Goal: Task Accomplishment & Management: Use online tool/utility

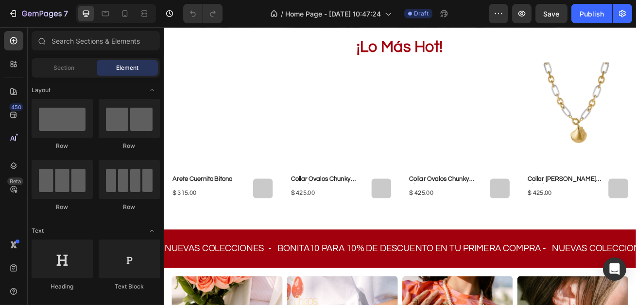
scroll to position [304, 0]
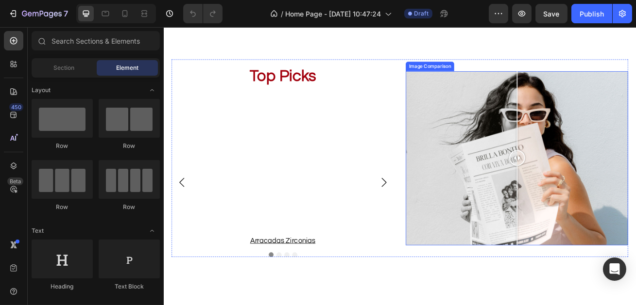
scroll to position [824, 0]
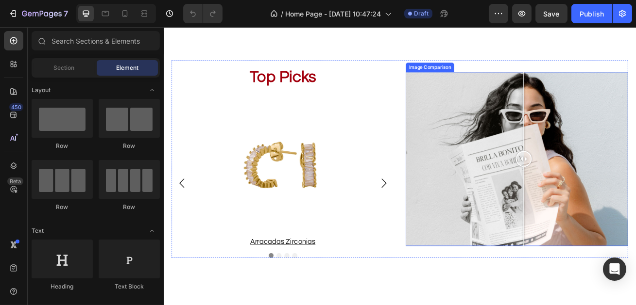
drag, startPoint x: 596, startPoint y: 188, endPoint x: 626, endPoint y: 188, distance: 29.1
click at [607, 188] on icon at bounding box center [605, 190] width 3 height 6
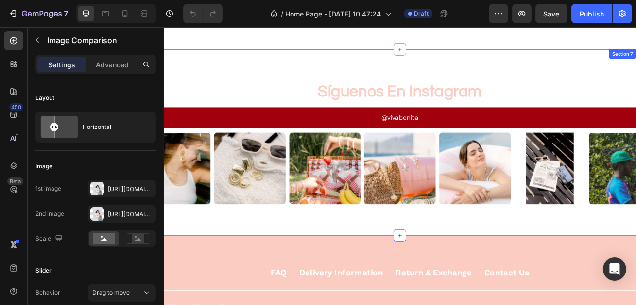
scroll to position [1447, 0]
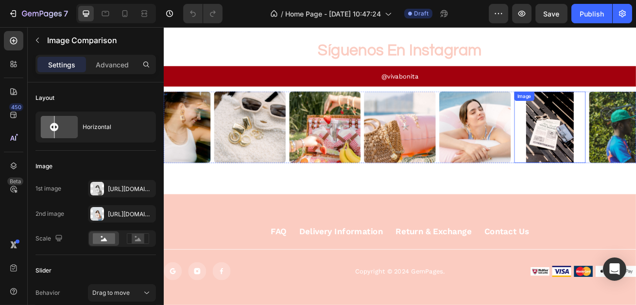
click at [635, 130] on img at bounding box center [640, 150] width 88 height 88
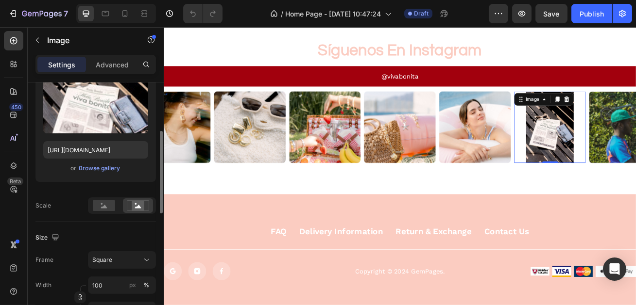
scroll to position [150, 0]
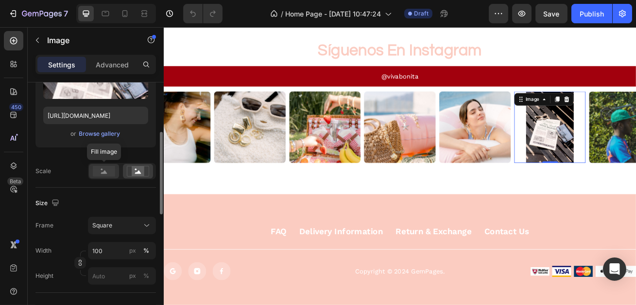
click at [105, 170] on rect at bounding box center [104, 171] width 22 height 11
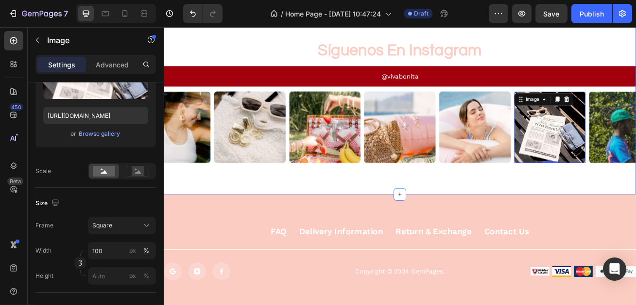
click at [560, 214] on div "síguenos en instagram Heading @vivabonita Button Image Image Image Image Image …" at bounding box center [454, 118] width 583 height 230
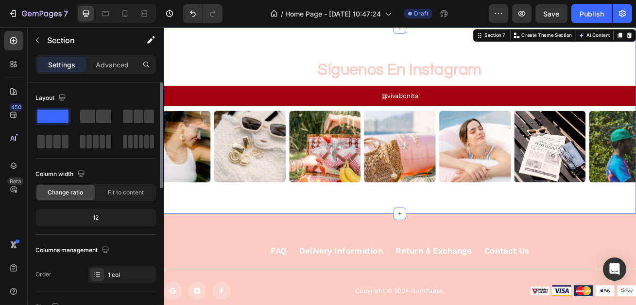
scroll to position [1421, 0]
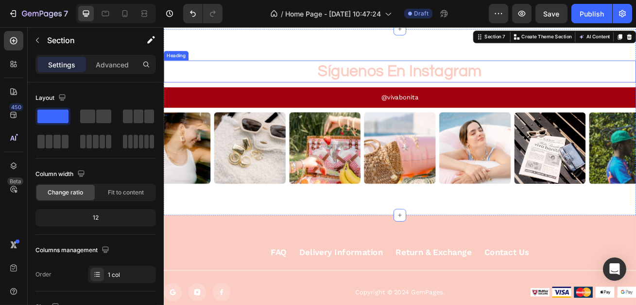
click at [421, 74] on strong "síguenos en instagram" at bounding box center [455, 82] width 202 height 20
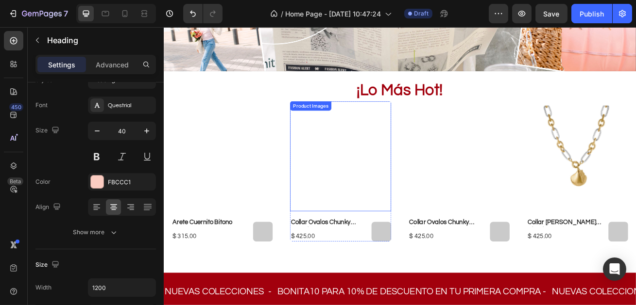
scroll to position [249, 0]
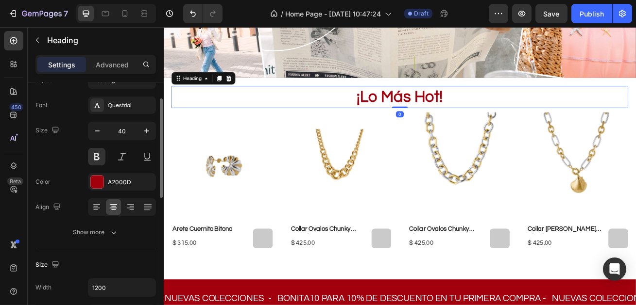
click at [431, 117] on h2 "¡lo más hot!" at bounding box center [454, 113] width 563 height 27
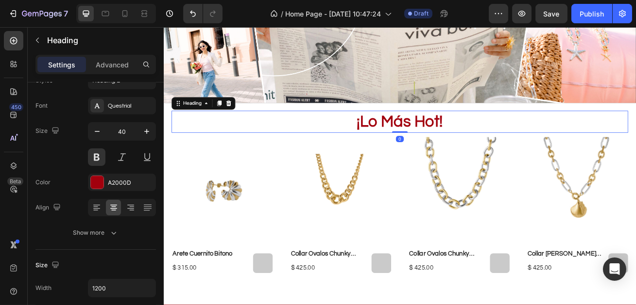
scroll to position [212, 0]
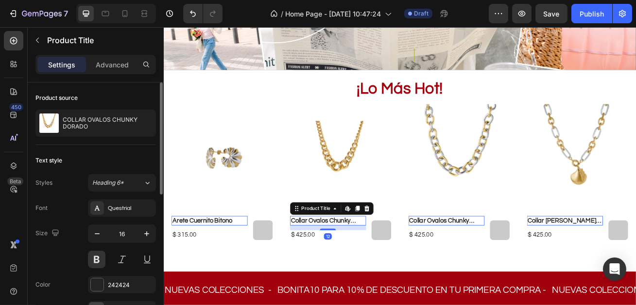
scroll to position [262, 0]
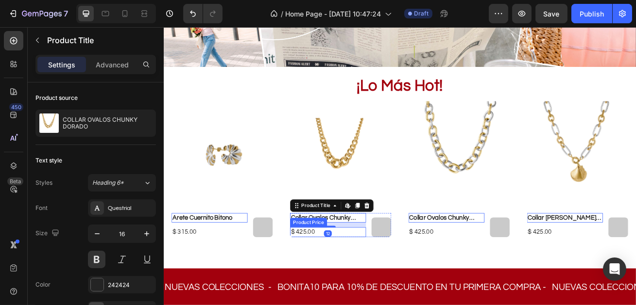
click at [334, 282] on div "$ 425.00" at bounding box center [366, 280] width 94 height 12
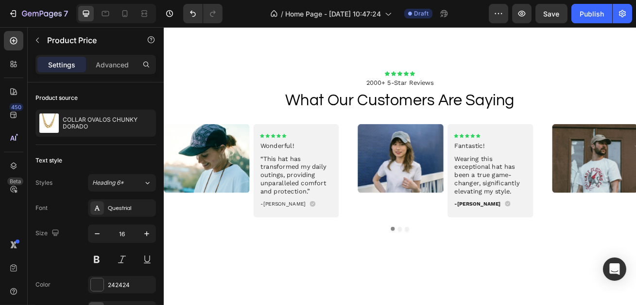
scroll to position [1137, 0]
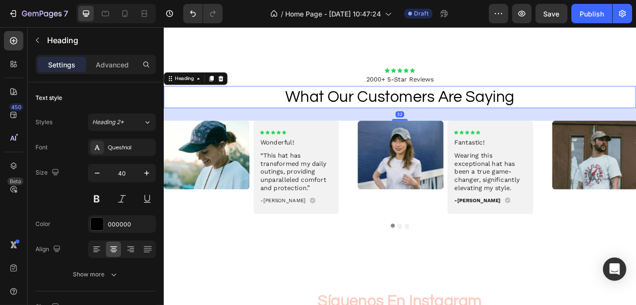
click at [373, 119] on h2 "what our customers are saying" at bounding box center [454, 113] width 583 height 27
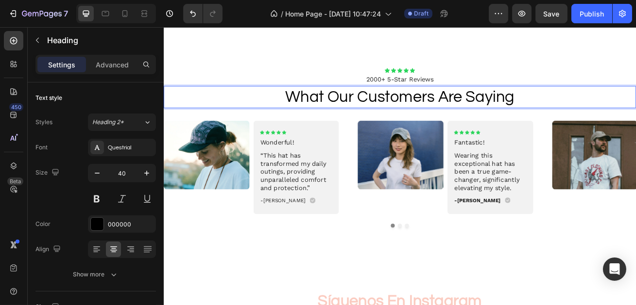
click at [348, 116] on h2 "what our customers are saying" at bounding box center [454, 113] width 583 height 27
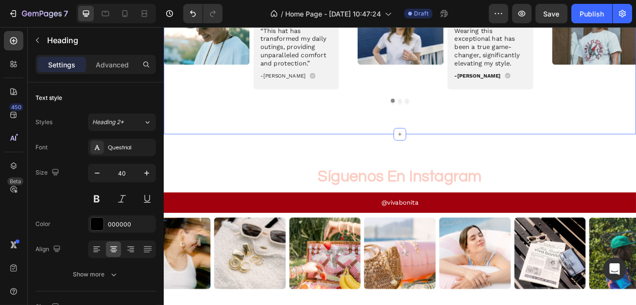
scroll to position [1311, 0]
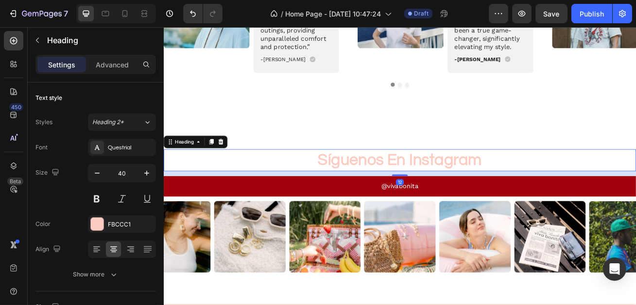
click at [473, 204] on h2 "síguenos en instagram" at bounding box center [454, 191] width 583 height 27
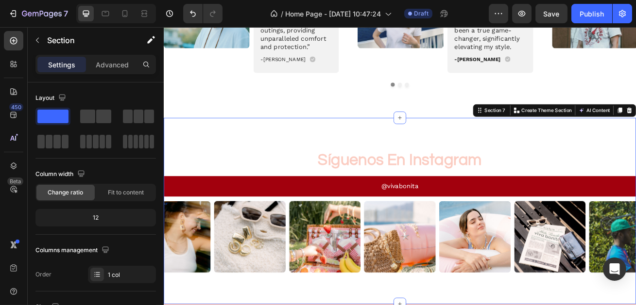
click at [525, 240] on div "@vivabonita Button" at bounding box center [454, 227] width 583 height 32
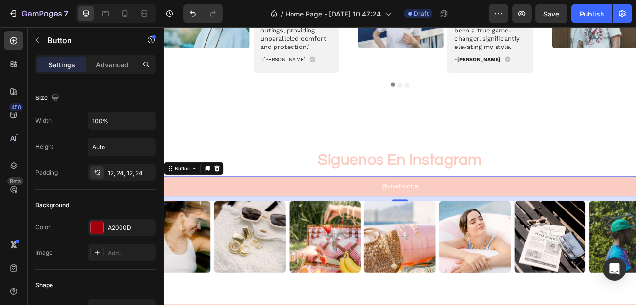
click at [501, 227] on button "@vivabonita" at bounding box center [454, 224] width 583 height 26
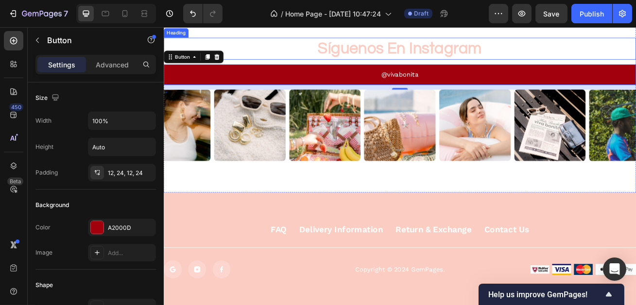
scroll to position [1396, 0]
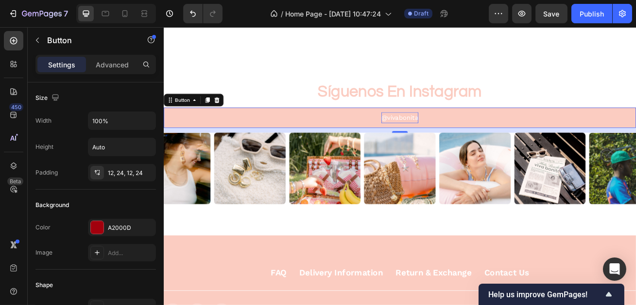
click at [442, 145] on p "@vivabonita" at bounding box center [455, 139] width 46 height 14
click at [308, 133] on button "@vivabonita" at bounding box center [454, 139] width 583 height 26
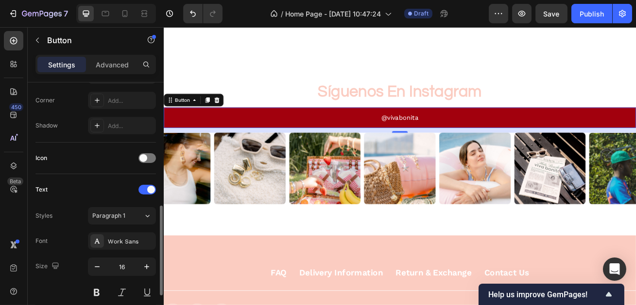
scroll to position [274, 0]
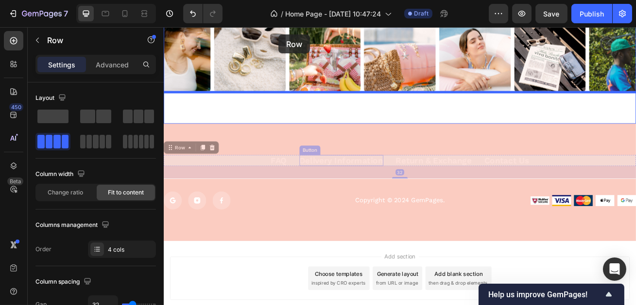
scroll to position [1503, 0]
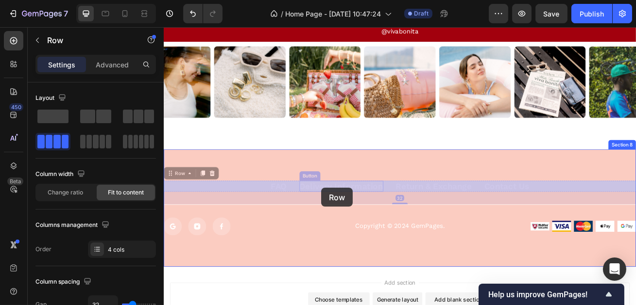
drag, startPoint x: 262, startPoint y: 325, endPoint x: 357, endPoint y: 226, distance: 138.1
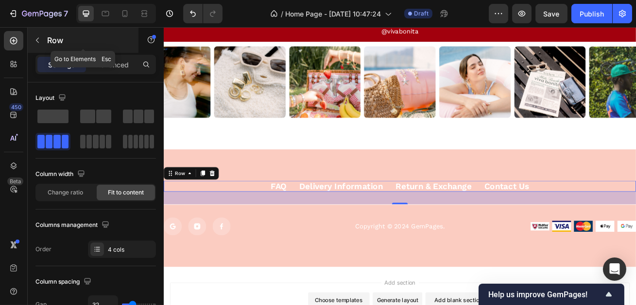
click at [46, 40] on div "Row" at bounding box center [83, 40] width 111 height 25
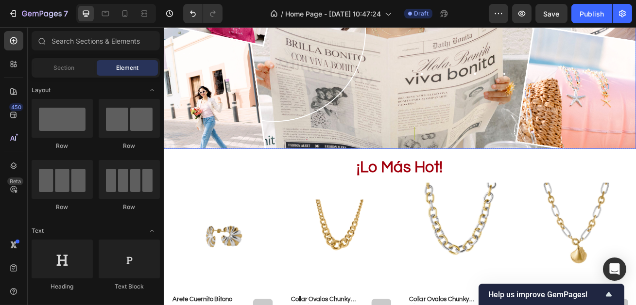
scroll to position [146, 0]
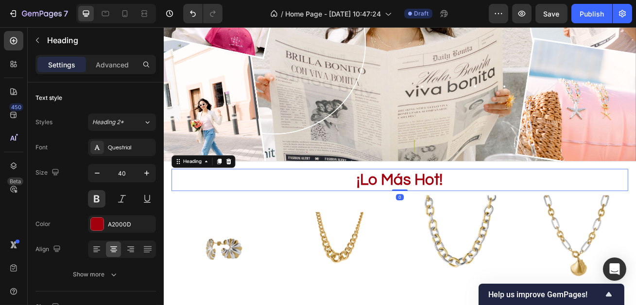
click at [422, 214] on h2 "¡lo más hot!" at bounding box center [454, 216] width 563 height 27
click at [422, 214] on p "¡lo más hot!" at bounding box center [454, 215] width 561 height 25
click at [441, 216] on p "¡lo más hot!" at bounding box center [454, 215] width 561 height 25
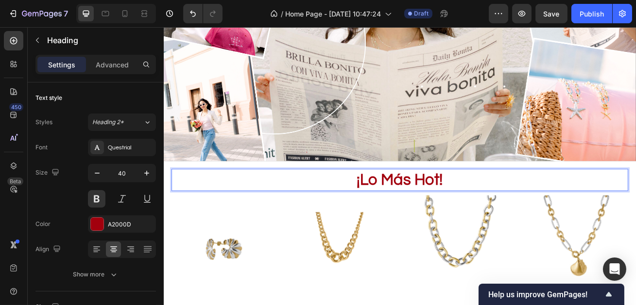
click at [441, 216] on p "¡lo más hot!" at bounding box center [454, 215] width 561 height 25
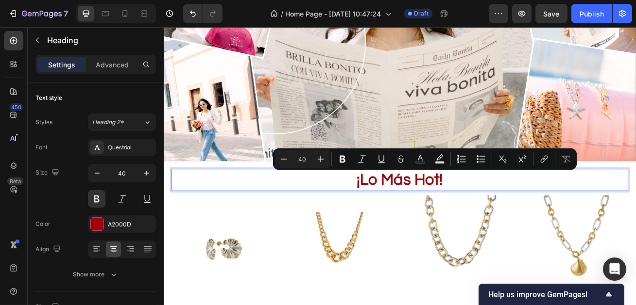
click at [416, 215] on p "¡lo más hot!" at bounding box center [454, 215] width 561 height 25
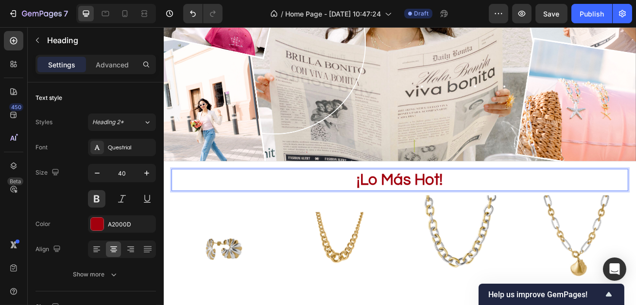
click at [416, 215] on p "¡lo más hot!" at bounding box center [454, 215] width 561 height 25
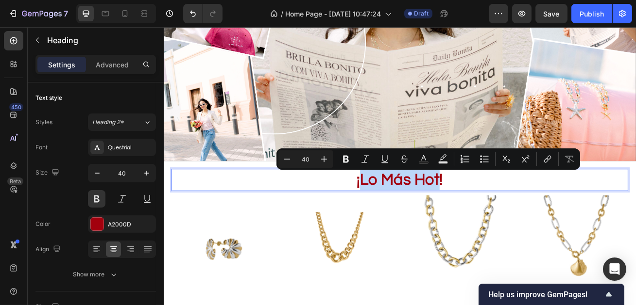
drag, startPoint x: 502, startPoint y: 216, endPoint x: 410, endPoint y: 219, distance: 91.8
click at [410, 219] on p "¡lo más hot!" at bounding box center [454, 215] width 561 height 25
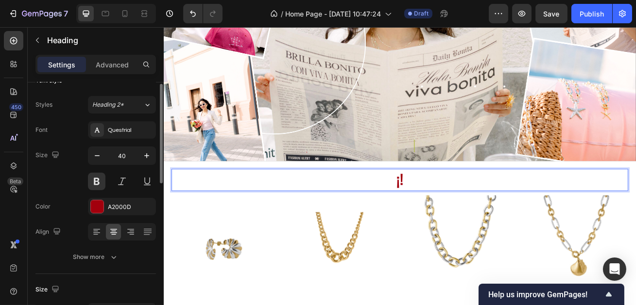
scroll to position [7, 0]
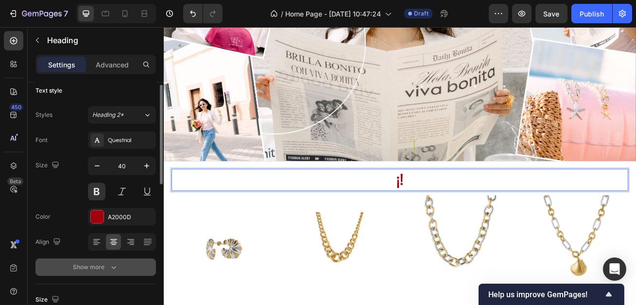
click at [100, 263] on div "Show more" at bounding box center [95, 268] width 45 height 10
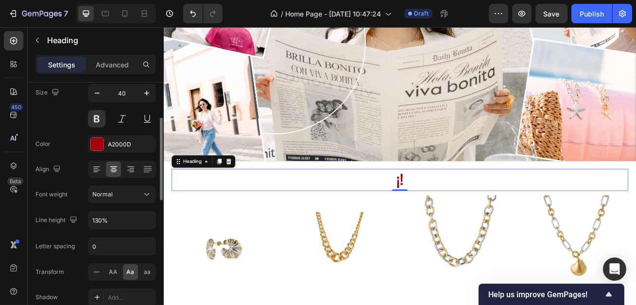
scroll to position [87, 0]
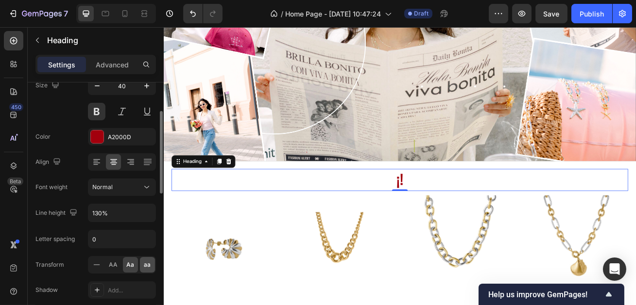
click at [145, 266] on span "aa" at bounding box center [147, 265] width 7 height 9
click at [455, 220] on p "¡!" at bounding box center [454, 215] width 561 height 25
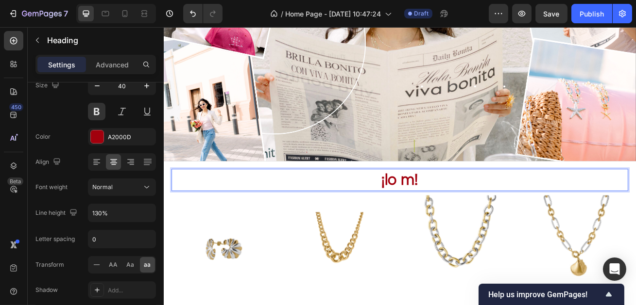
click at [469, 219] on h2 "¡lo m!" at bounding box center [454, 216] width 563 height 27
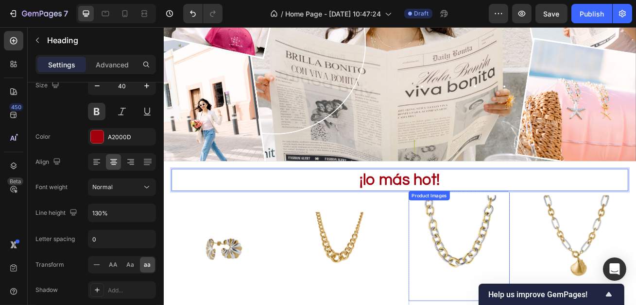
click at [468, 283] on img at bounding box center [527, 298] width 125 height 136
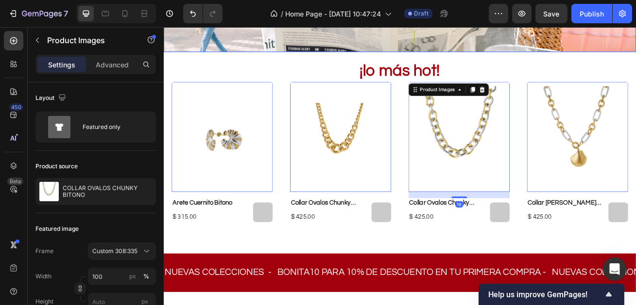
scroll to position [339, 0]
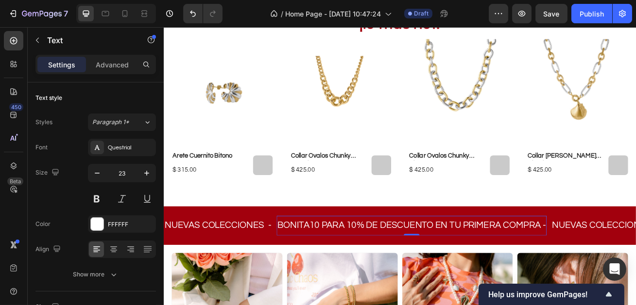
click at [372, 276] on p "bonita10 para 10% de descuento en tu primera compra -" at bounding box center [469, 272] width 331 height 15
click at [318, 275] on p "bonita10 para 10% de descuento en tu primera compra -" at bounding box center [469, 272] width 331 height 15
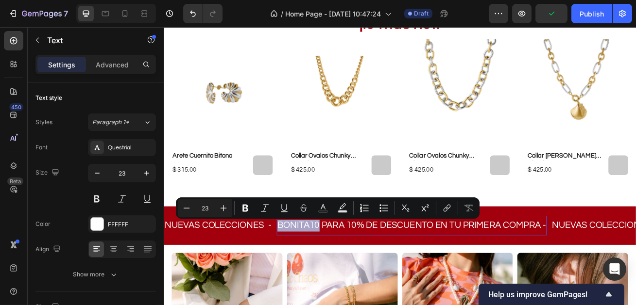
click at [315, 269] on p "bonita10 para 10% de descuento en tu primera compra -" at bounding box center [469, 272] width 331 height 15
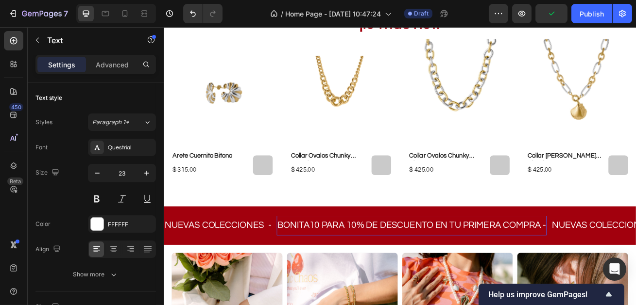
click at [315, 269] on p "bonita10 para 10% de descuento en tu primera compra -" at bounding box center [469, 272] width 331 height 15
click at [322, 270] on p "bonita10 para 10% de descuento en tu primera compra -" at bounding box center [469, 272] width 331 height 15
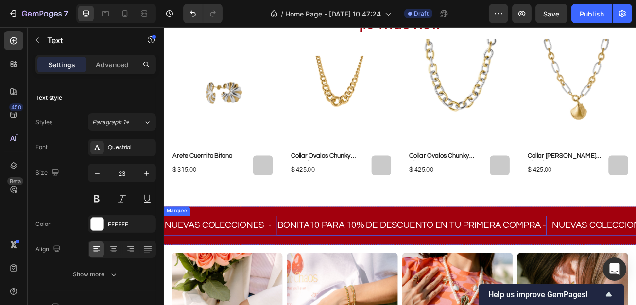
drag, startPoint x: 309, startPoint y: 270, endPoint x: 644, endPoint y: 270, distance: 335.1
click at [635, 270] on div "bonita10 para 10% de descuento en tu primera compra - Text 0" at bounding box center [472, 272] width 339 height 24
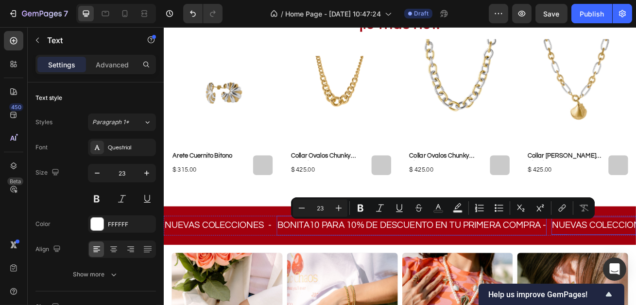
drag, startPoint x: 306, startPoint y: 270, endPoint x: 700, endPoint y: 281, distance: 393.6
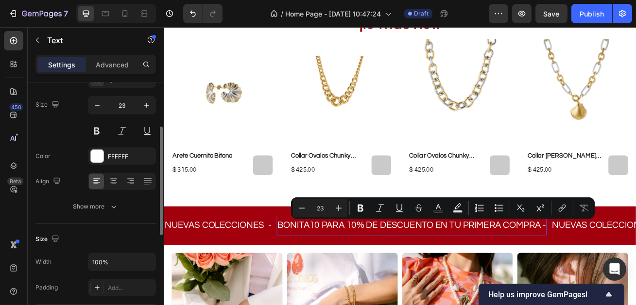
scroll to position [78, 0]
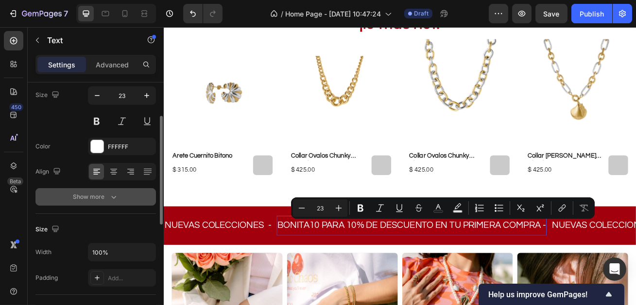
click at [97, 192] on div "Show more" at bounding box center [95, 197] width 45 height 10
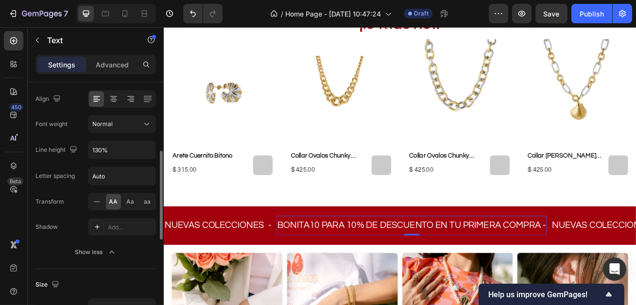
scroll to position [162, 0]
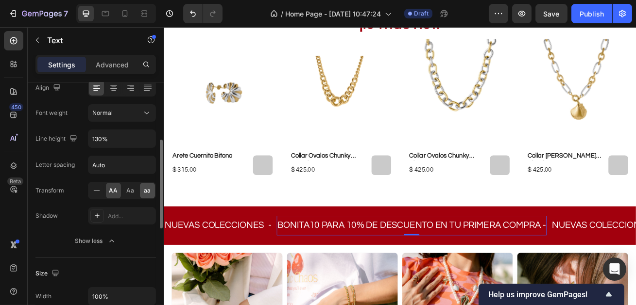
click at [144, 193] on span "aa" at bounding box center [147, 190] width 7 height 9
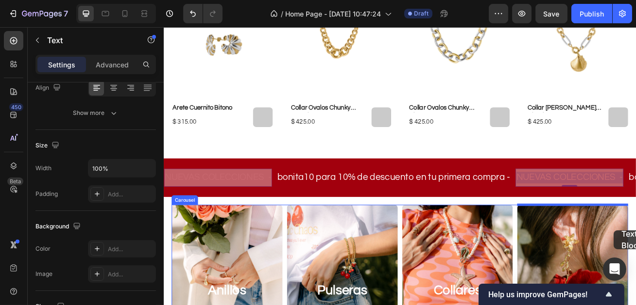
scroll to position [407, 0]
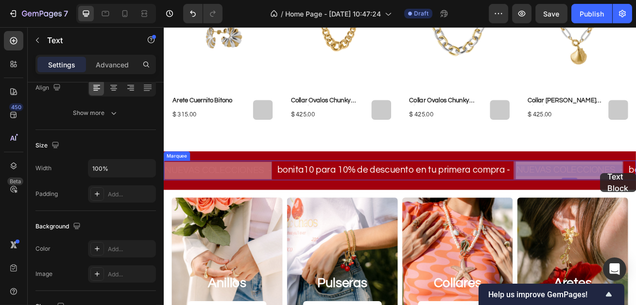
drag, startPoint x: 606, startPoint y: 272, endPoint x: 702, endPoint y: 209, distance: 115.0
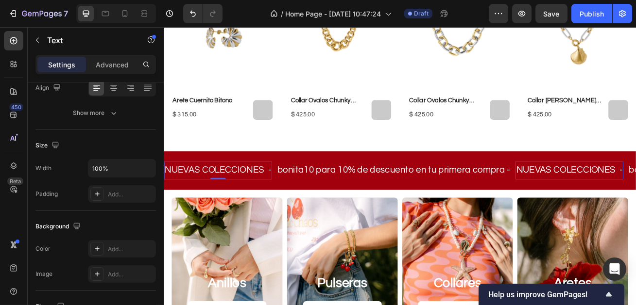
click at [285, 203] on p "Nuevas colecciones -" at bounding box center [230, 204] width 131 height 15
click at [163, 27] on lt-div at bounding box center [163, 27] width 0 height 0
click at [202, 201] on p "Nuevas colecciones -" at bounding box center [230, 204] width 131 height 15
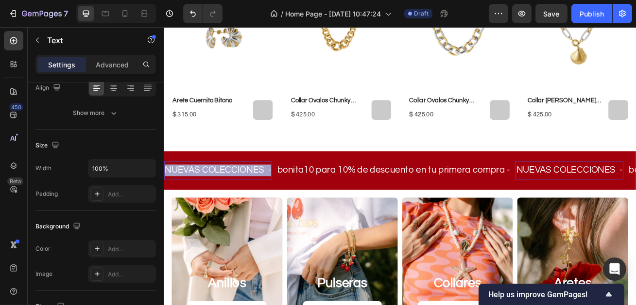
drag, startPoint x: 168, startPoint y: 205, endPoint x: 296, endPoint y: 202, distance: 128.3
click at [296, 202] on p "Nuevas colecciones -" at bounding box center [230, 204] width 131 height 15
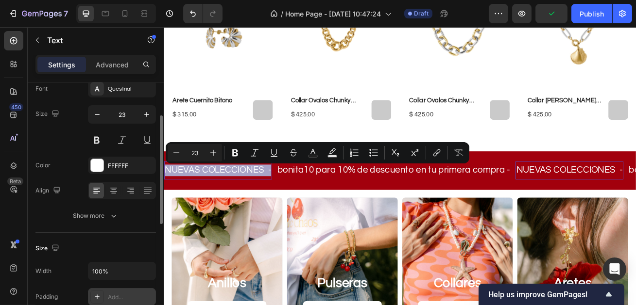
scroll to position [35, 0]
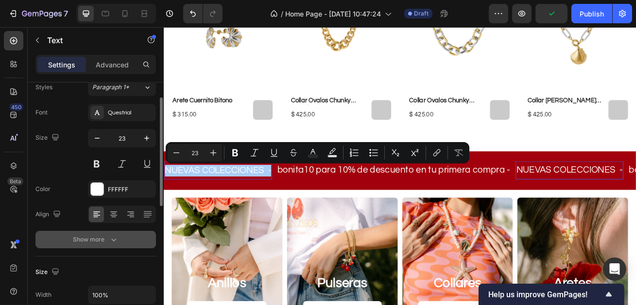
click at [105, 239] on div "Show more" at bounding box center [95, 240] width 45 height 10
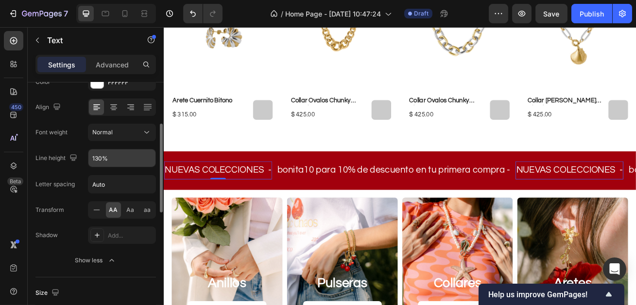
scroll to position [166, 0]
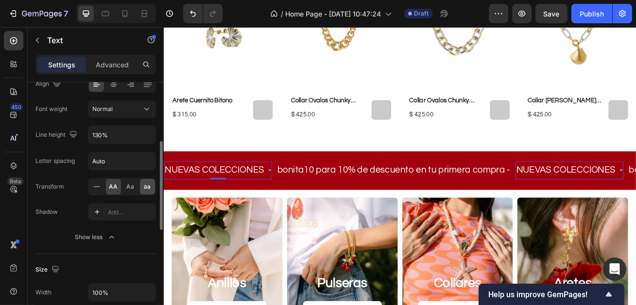
click at [144, 191] on div "aa" at bounding box center [147, 187] width 15 height 16
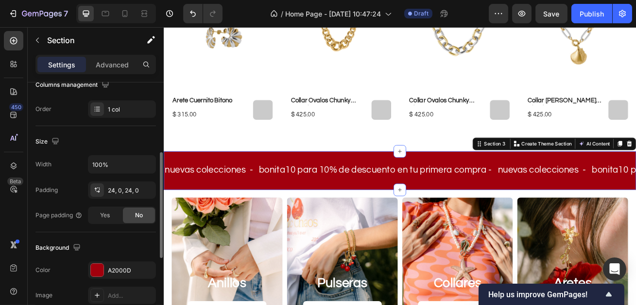
click at [635, 224] on div "Nuevas colecciones - Text bonita10 para 10% de descuento en tu primera compra -…" at bounding box center [454, 205] width 583 height 48
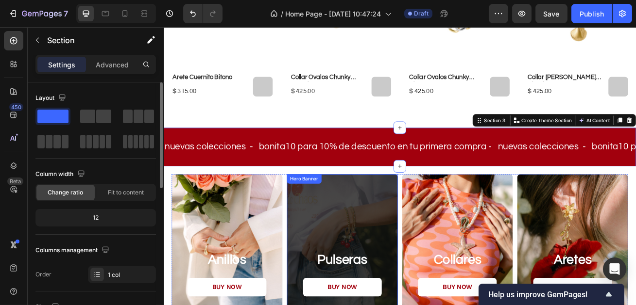
scroll to position [444, 0]
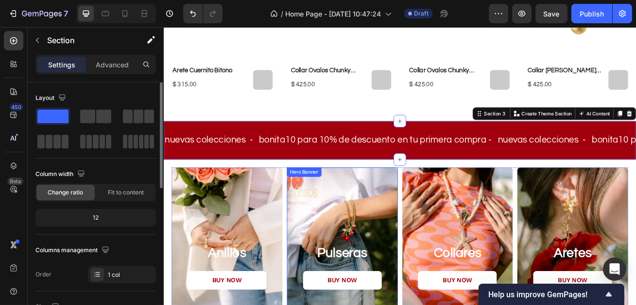
click at [385, 298] on h2 "pulseras" at bounding box center [384, 306] width 114 height 21
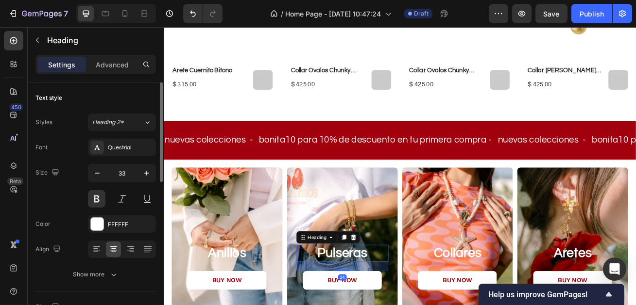
click at [351, 305] on h2 "pulseras" at bounding box center [384, 306] width 114 height 21
click at [351, 305] on p "pulseras" at bounding box center [384, 306] width 112 height 19
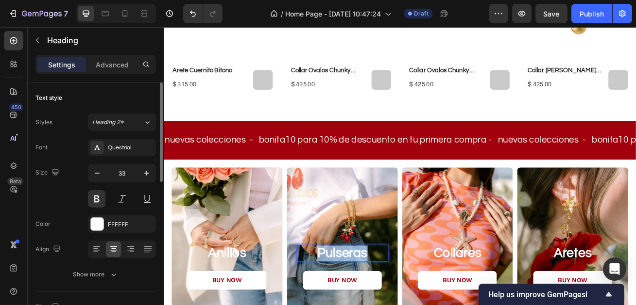
click at [351, 305] on p "pulseras" at bounding box center [384, 306] width 112 height 19
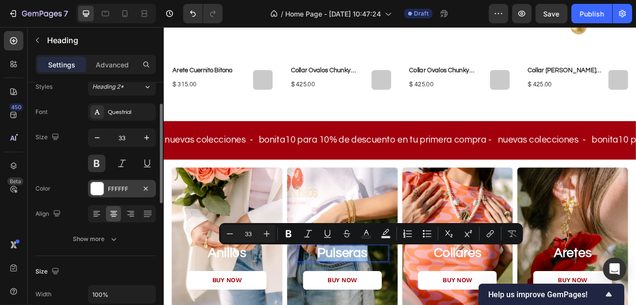
scroll to position [67, 0]
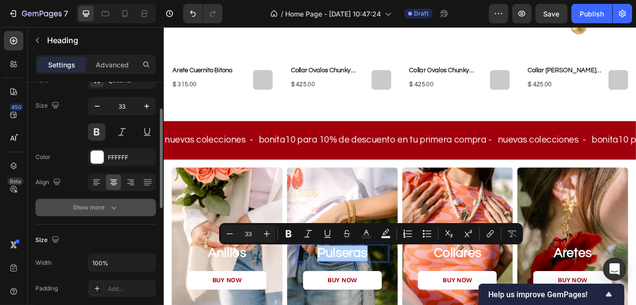
click at [102, 203] on div "Show more" at bounding box center [95, 208] width 45 height 10
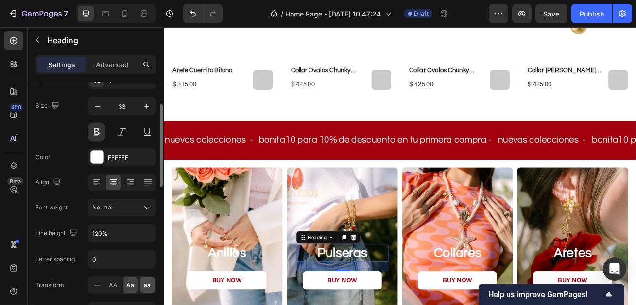
click at [140, 288] on div "aa" at bounding box center [147, 286] width 15 height 16
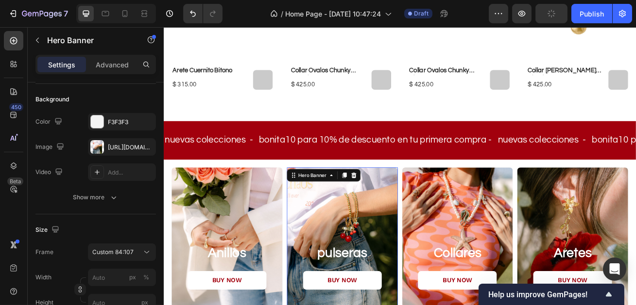
scroll to position [0, 0]
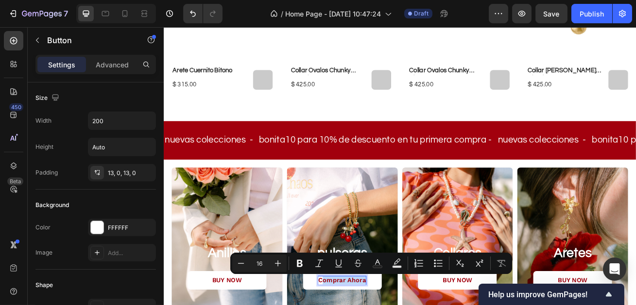
drag, startPoint x: 357, startPoint y: 341, endPoint x: 436, endPoint y: 340, distance: 78.2
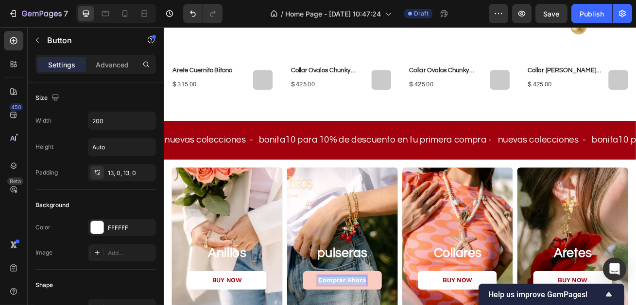
drag, startPoint x: 356, startPoint y: 339, endPoint x: 428, endPoint y: 339, distance: 71.4
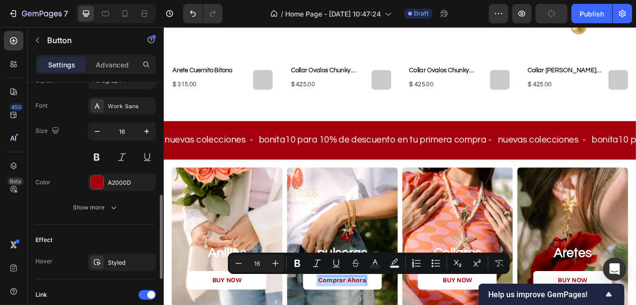
scroll to position [390, 0]
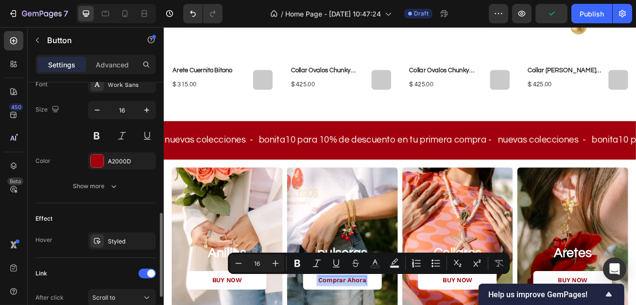
click at [107, 194] on div "Text Styles Paragraph 1* Font Work Sans Size 16 Color A2000D Show more" at bounding box center [95, 110] width 120 height 186
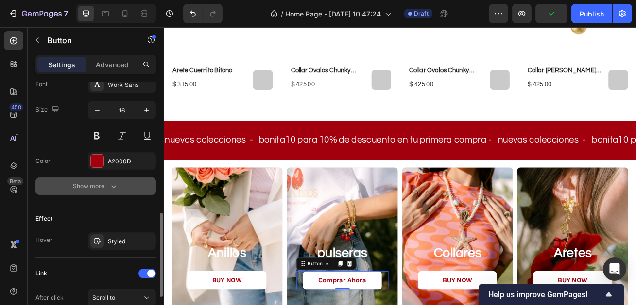
click at [107, 187] on div "Show more" at bounding box center [95, 187] width 45 height 10
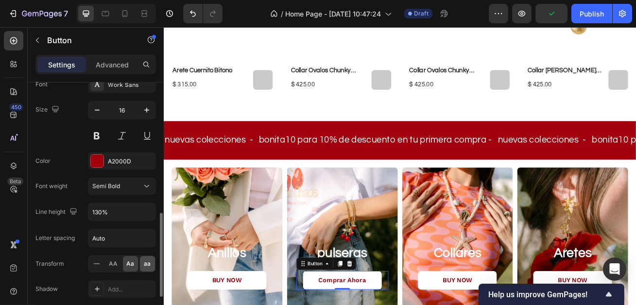
click at [145, 265] on span "aa" at bounding box center [147, 264] width 7 height 9
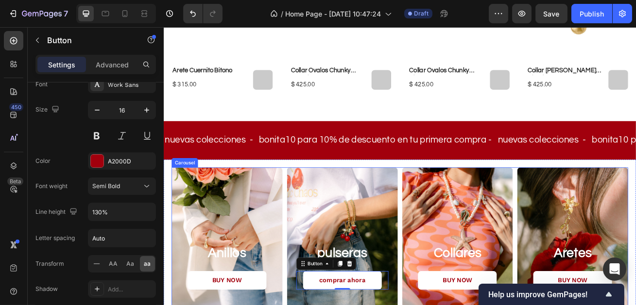
click at [454, 305] on div "anillos Heading BUY NOW Button Hero Banner pulseras Heading comprar ahora Butto…" at bounding box center [454, 288] width 563 height 174
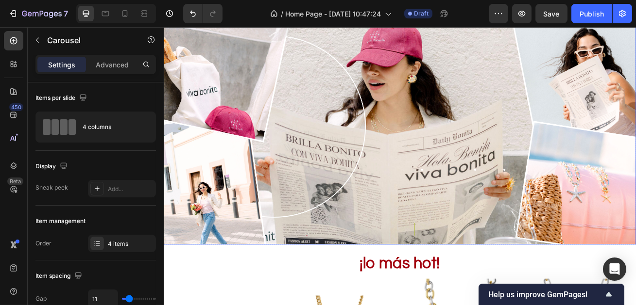
scroll to position [48, 0]
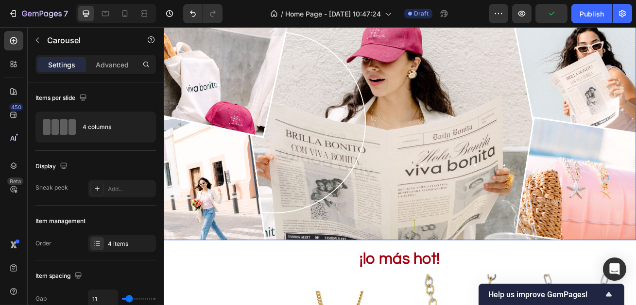
click at [490, 215] on img at bounding box center [454, 144] width 583 height 291
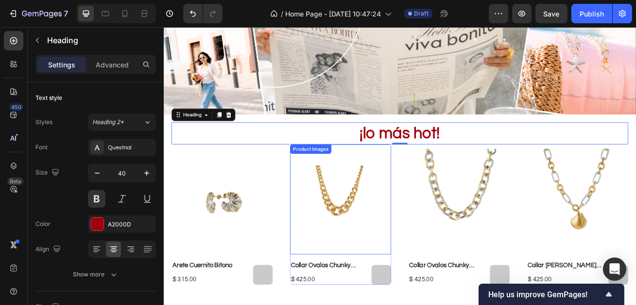
scroll to position [197, 0]
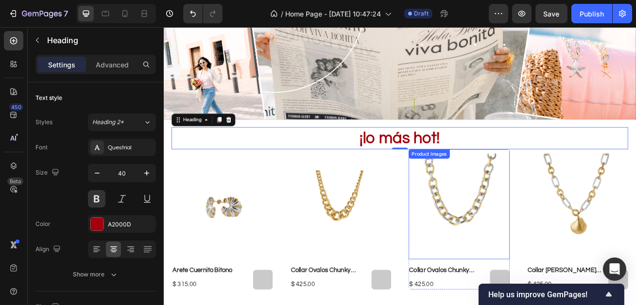
click at [508, 154] on h2 "¡lo más hot!" at bounding box center [454, 164] width 563 height 27
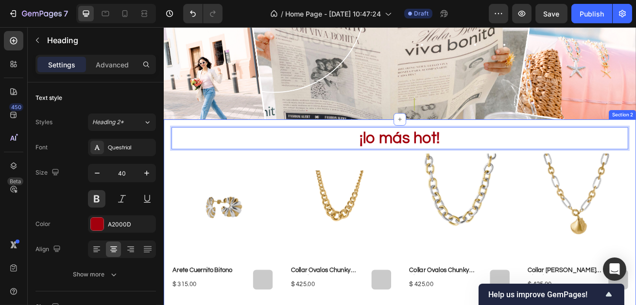
click at [515, 146] on div "¡lo más hot! Heading 0 Product Images arete cuernito bitono Product Title $ 315…" at bounding box center [454, 265] width 583 height 249
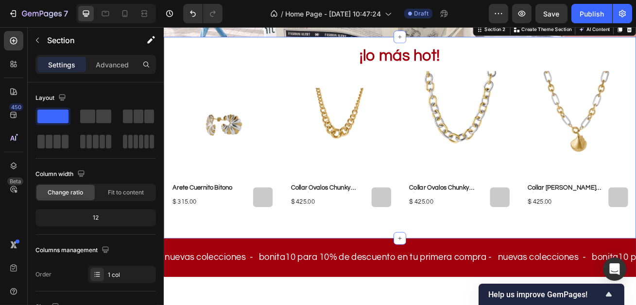
scroll to position [313, 0]
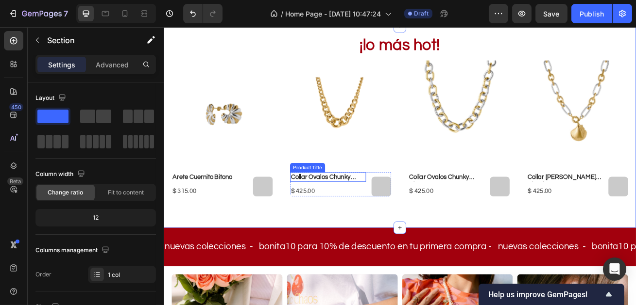
click at [355, 212] on h2 "collar ovalos chunky dorado" at bounding box center [366, 212] width 94 height 12
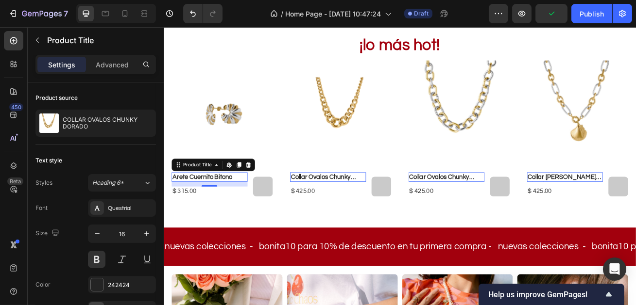
click at [189, 210] on h2 "arete cuernito bitono" at bounding box center [220, 212] width 94 height 12
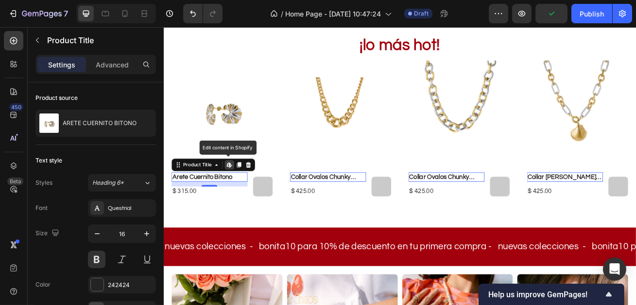
click at [189, 210] on h2 "arete cuernito bitono" at bounding box center [220, 212] width 94 height 12
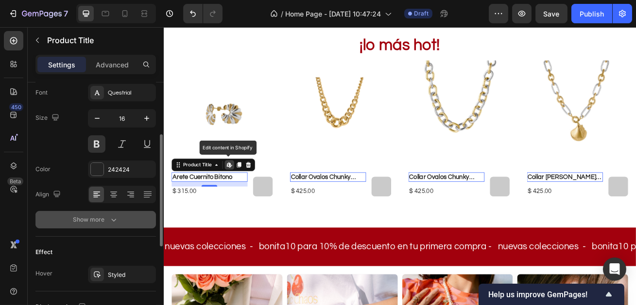
click at [119, 221] on button "Show more" at bounding box center [95, 219] width 120 height 17
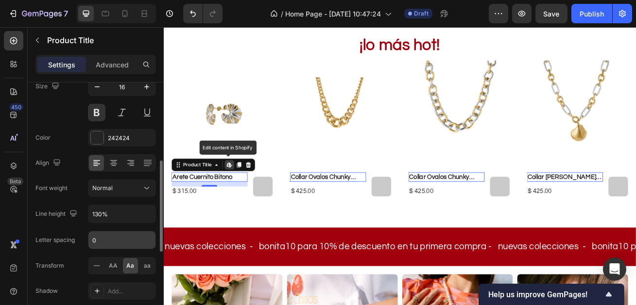
scroll to position [177, 0]
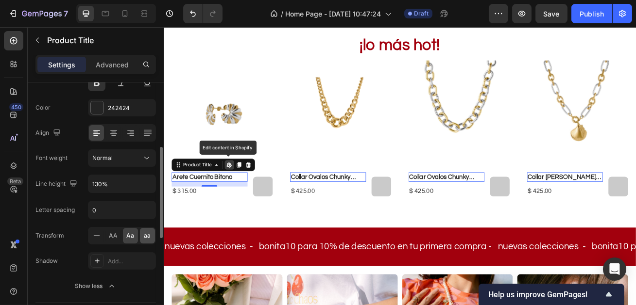
click at [153, 240] on div "aa" at bounding box center [147, 236] width 15 height 16
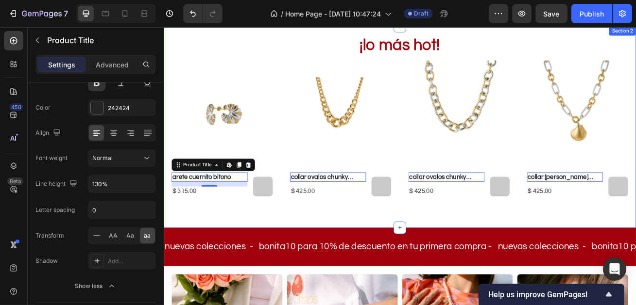
click at [283, 258] on div "¡lo más hot! Heading Product Images ARETE CUERNITO BITONO Product Title Edit co…" at bounding box center [454, 150] width 583 height 249
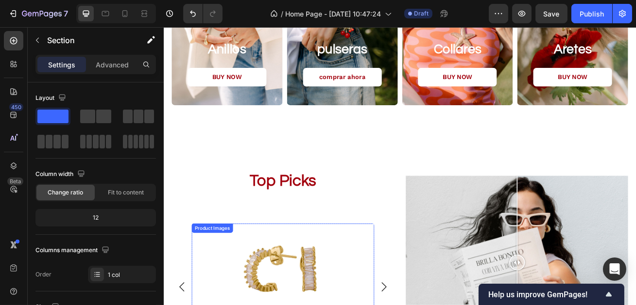
scroll to position [762, 0]
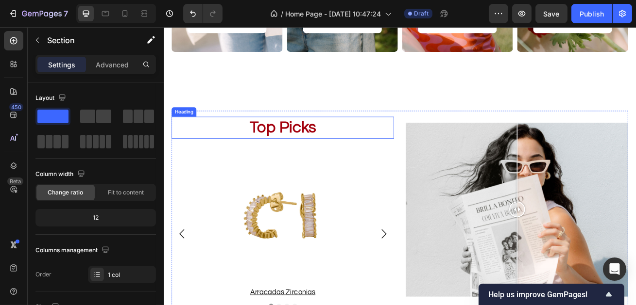
click at [315, 138] on h2 "top picks" at bounding box center [310, 151] width 274 height 27
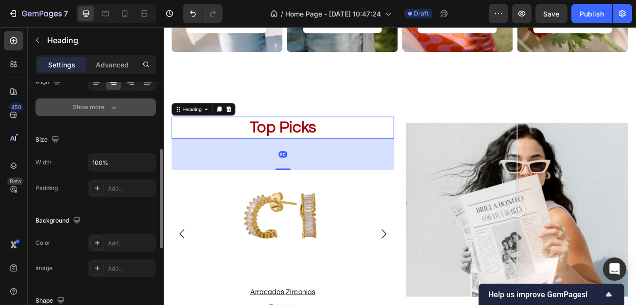
scroll to position [168, 0]
click at [98, 108] on div "Show more" at bounding box center [95, 107] width 45 height 10
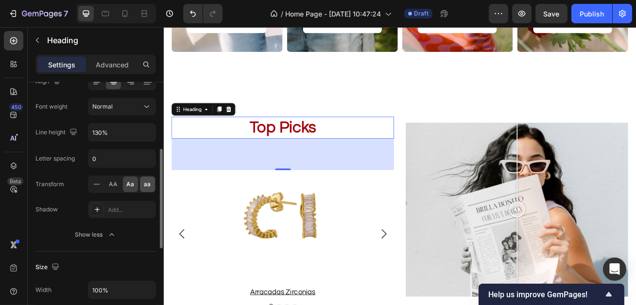
click at [140, 189] on div "aa" at bounding box center [147, 185] width 15 height 16
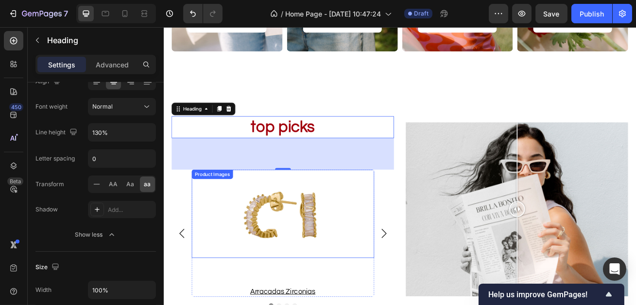
scroll to position [838, 0]
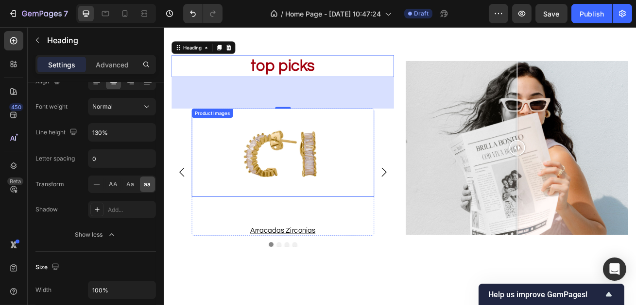
click at [329, 274] on h3 "arracadas zirconias" at bounding box center [310, 278] width 225 height 13
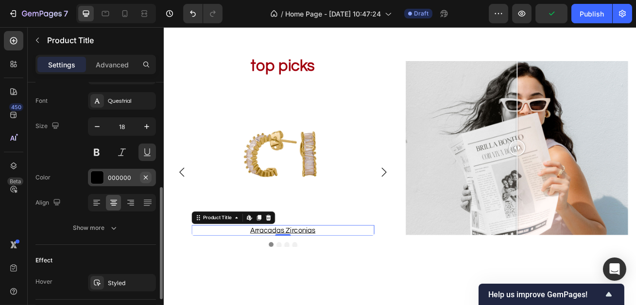
scroll to position [148, 0]
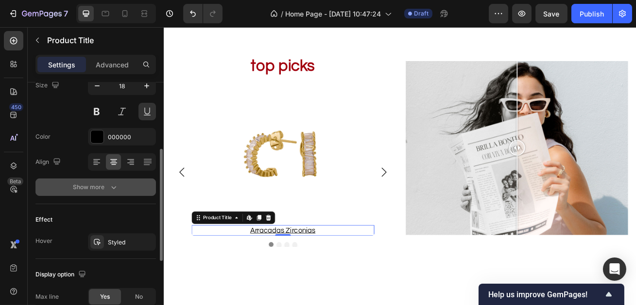
click at [116, 185] on icon "button" at bounding box center [114, 188] width 10 height 10
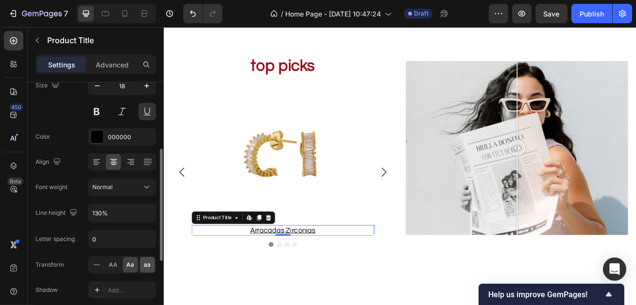
click at [149, 266] on span "aa" at bounding box center [147, 265] width 7 height 9
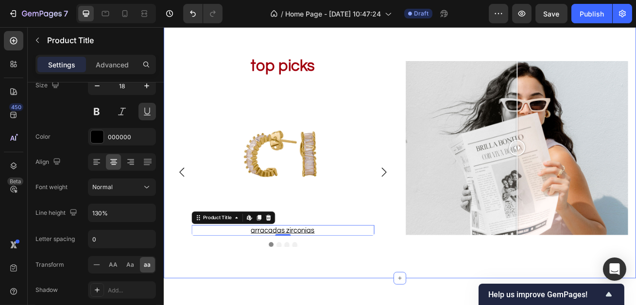
click at [378, 305] on div "Top picks Heading Product Images Arracadas zirconias Product Title Edit content…" at bounding box center [454, 177] width 583 height 322
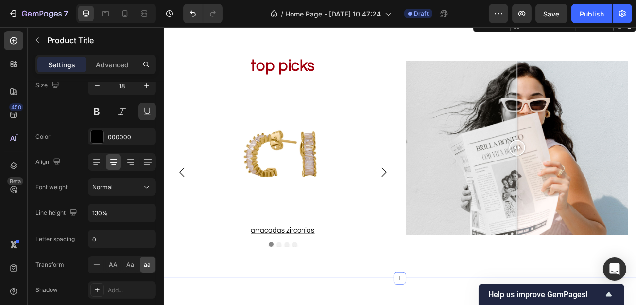
scroll to position [0, 0]
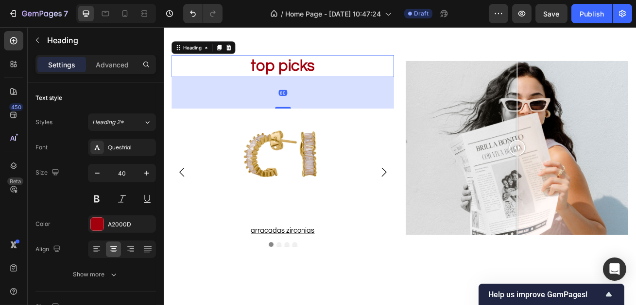
click at [340, 85] on h2 "Top picks" at bounding box center [310, 75] width 274 height 27
click at [148, 172] on icon "button" at bounding box center [147, 174] width 10 height 10
type input "43"
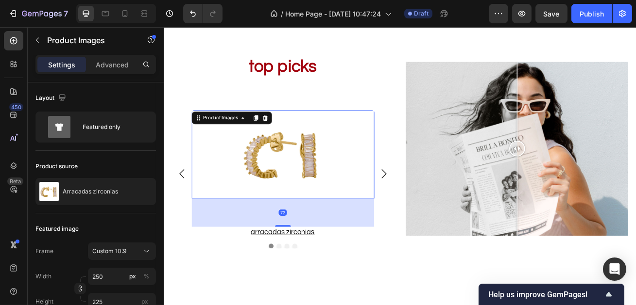
click at [356, 189] on img at bounding box center [310, 184] width 121 height 109
click at [329, 118] on div "Top picks Heading Product Images 72 Arracadas zirconias Product Title Row Produ…" at bounding box center [310, 177] width 274 height 246
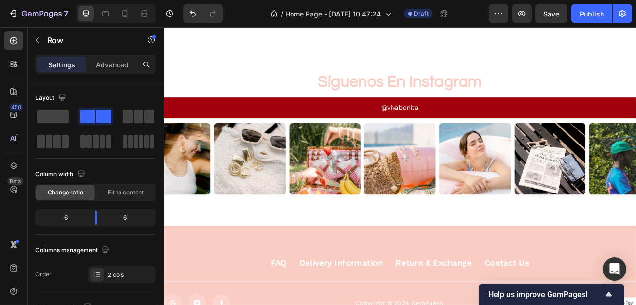
scroll to position [1409, 0]
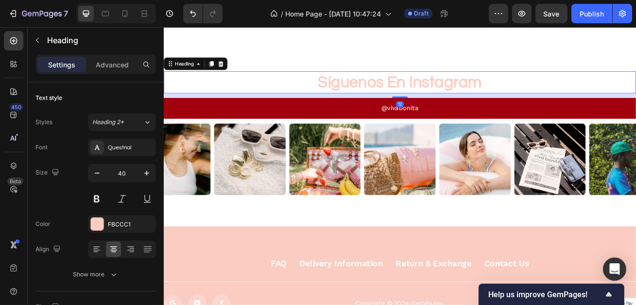
click at [424, 106] on h2 "síguenos en instagram" at bounding box center [454, 95] width 583 height 27
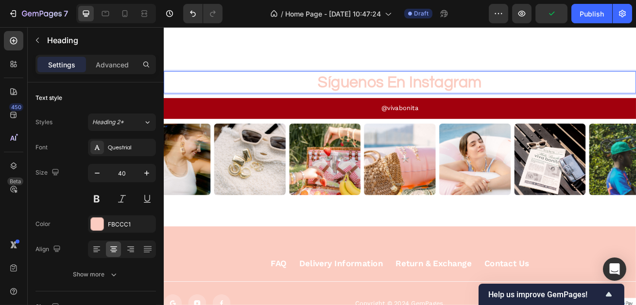
click at [422, 102] on strong "síguenos en instagram" at bounding box center [455, 95] width 202 height 20
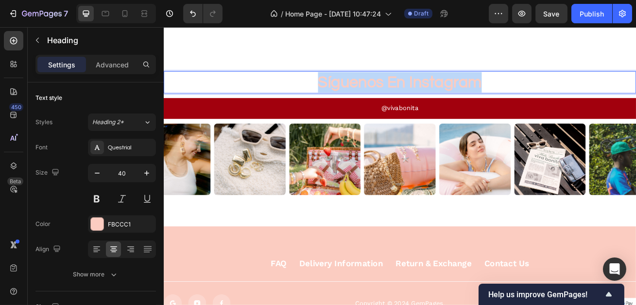
drag, startPoint x: 358, startPoint y: 97, endPoint x: 552, endPoint y: 97, distance: 193.3
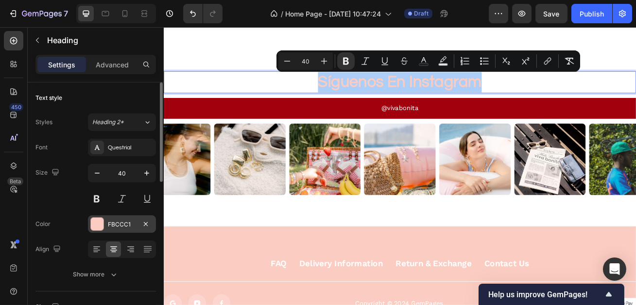
click at [105, 218] on div "FBCCC1" at bounding box center [122, 224] width 68 height 17
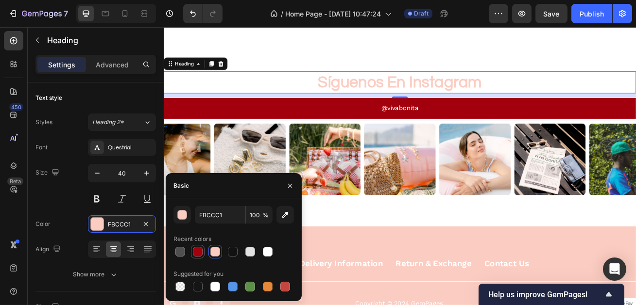
click at [202, 251] on div at bounding box center [198, 252] width 10 height 10
type input "A2000D"
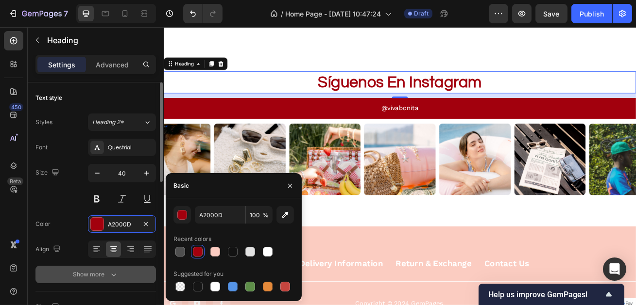
click at [88, 276] on div "Show more" at bounding box center [95, 275] width 45 height 10
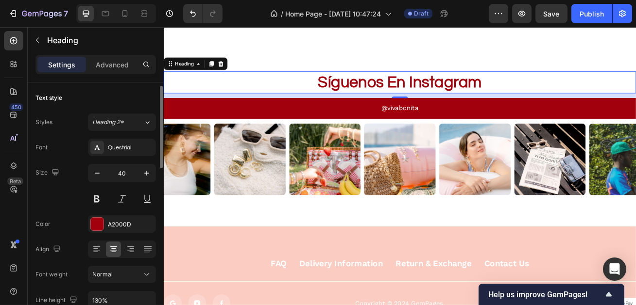
scroll to position [98, 0]
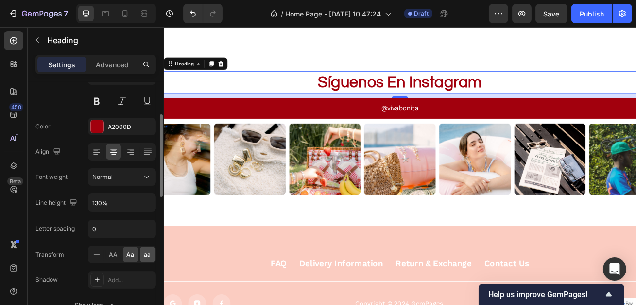
click at [147, 254] on span "aa" at bounding box center [147, 255] width 7 height 9
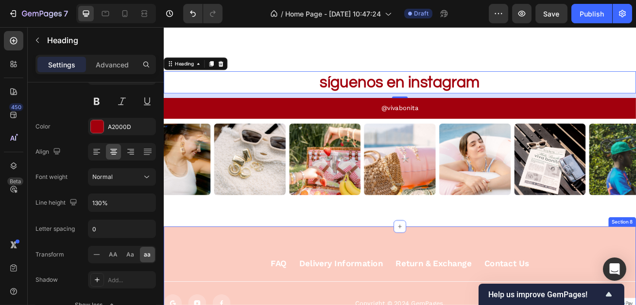
click at [429, 255] on div "⁠⁠⁠⁠⁠⁠⁠ síguenos en instagram Heading 12 @vivabonita Button Image Image Image I…" at bounding box center [454, 158] width 583 height 230
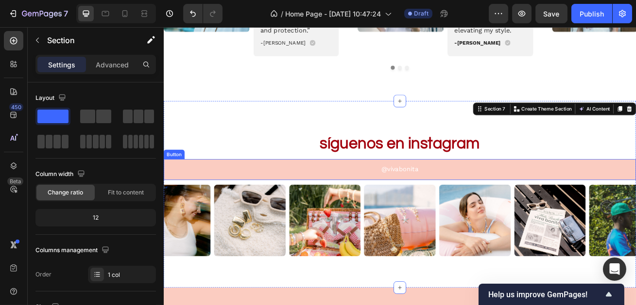
scroll to position [1312, 0]
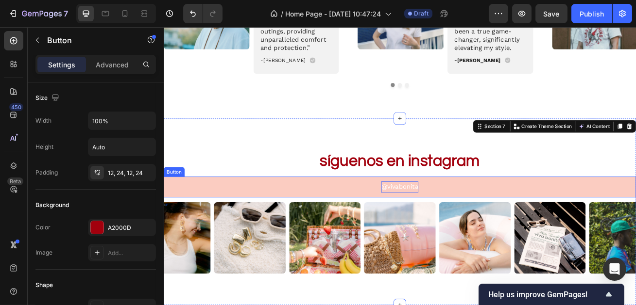
click at [463, 222] on p "@vivabonita" at bounding box center [455, 225] width 46 height 14
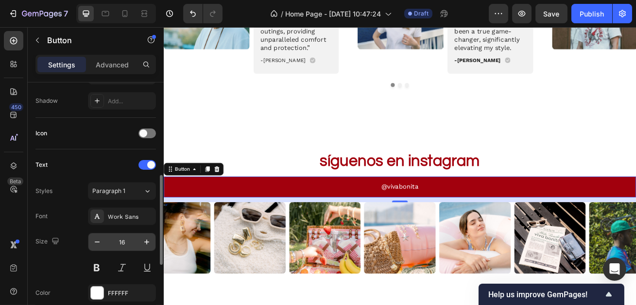
scroll to position [259, 0]
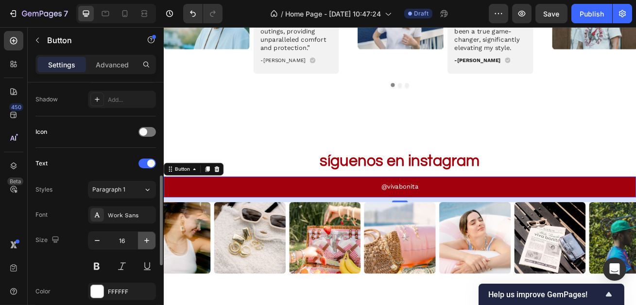
click at [149, 237] on icon "button" at bounding box center [147, 241] width 10 height 10
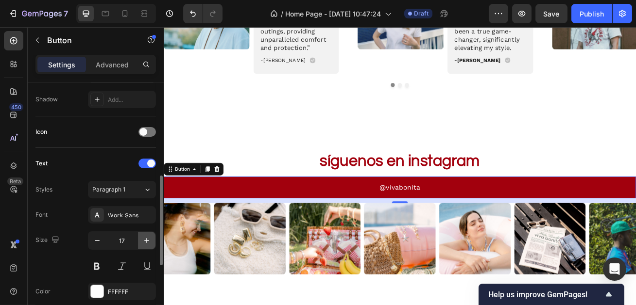
click at [149, 237] on icon "button" at bounding box center [147, 241] width 10 height 10
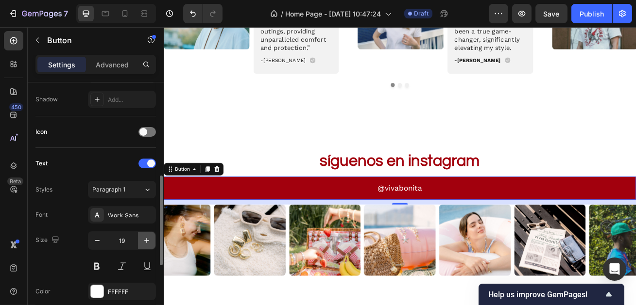
click at [149, 237] on icon "button" at bounding box center [147, 241] width 10 height 10
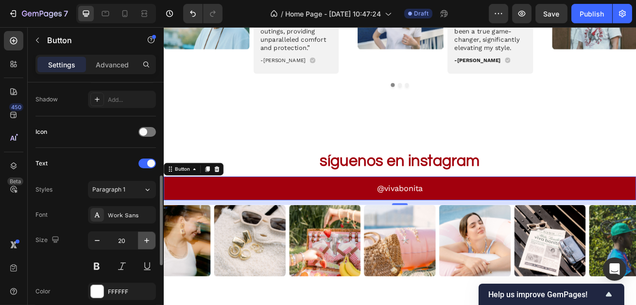
click at [149, 237] on icon "button" at bounding box center [147, 241] width 10 height 10
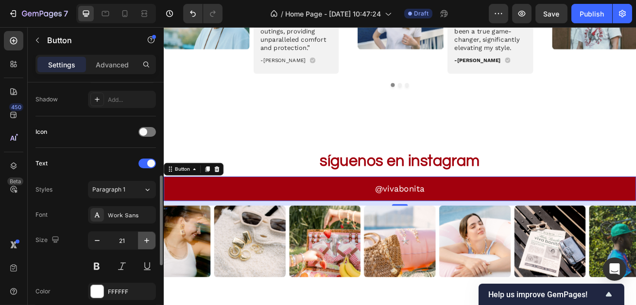
click at [149, 237] on icon "button" at bounding box center [147, 241] width 10 height 10
type input "22"
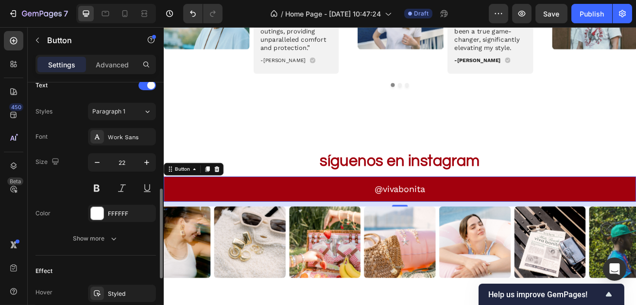
scroll to position [346, 0]
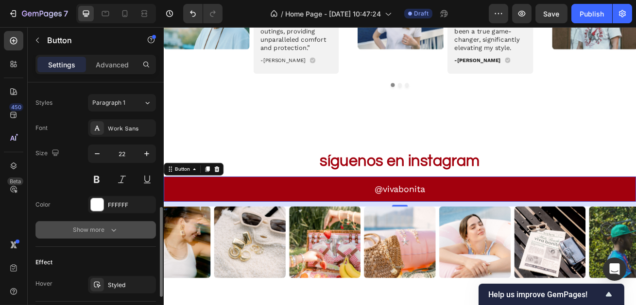
click at [115, 221] on button "Show more" at bounding box center [95, 229] width 120 height 17
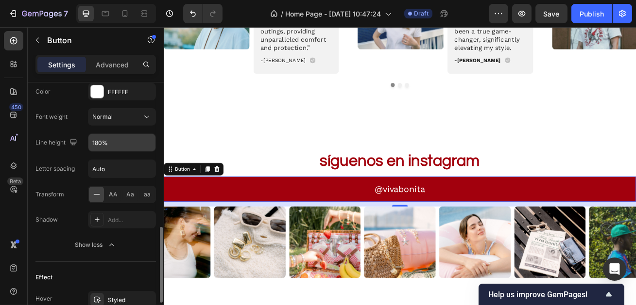
scroll to position [479, 0]
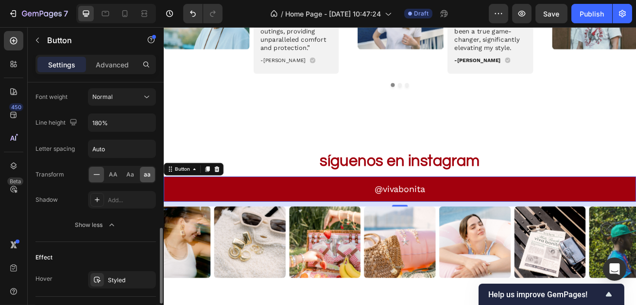
click at [147, 172] on span "aa" at bounding box center [147, 174] width 7 height 9
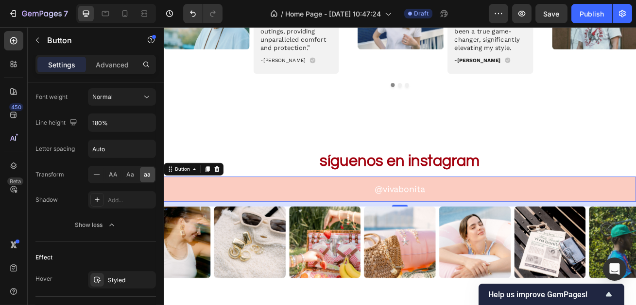
click at [378, 224] on button "@vivabonita" at bounding box center [454, 227] width 583 height 31
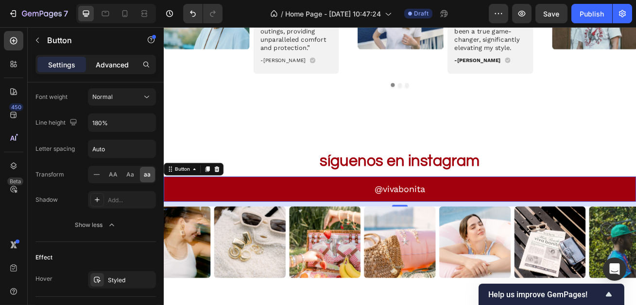
click at [129, 67] on div "Advanced" at bounding box center [112, 65] width 49 height 16
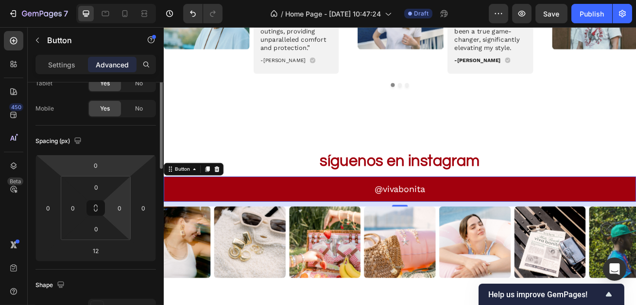
scroll to position [71, 0]
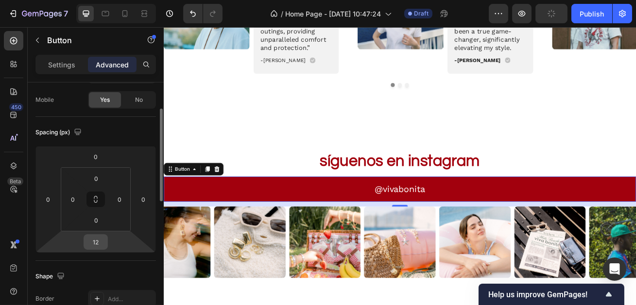
click at [102, 246] on input "12" at bounding box center [95, 242] width 19 height 15
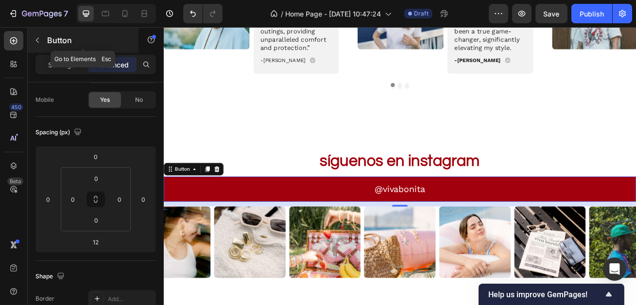
click at [41, 34] on button "button" at bounding box center [38, 41] width 16 height 16
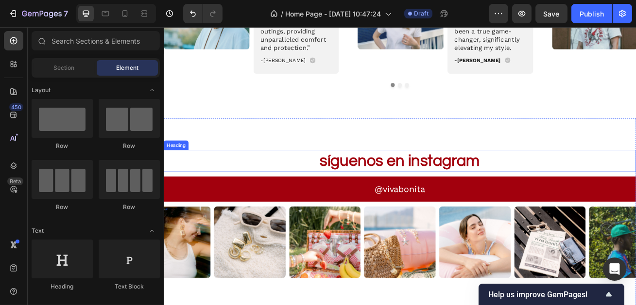
click at [264, 202] on p "⁠⁠⁠⁠⁠⁠⁠ síguenos en instagram" at bounding box center [454, 192] width 581 height 25
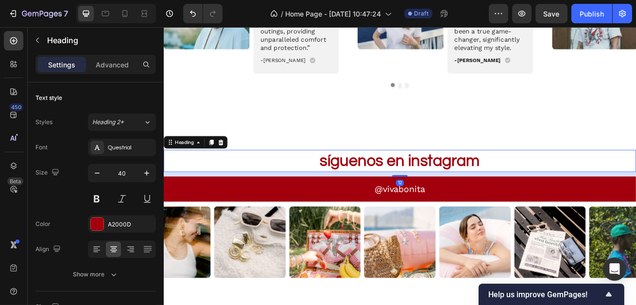
scroll to position [1384, 0]
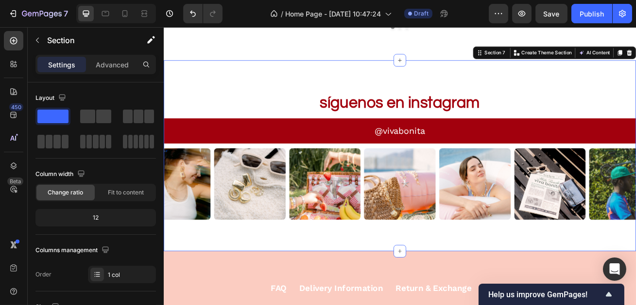
click at [430, 96] on div "⁠⁠⁠⁠⁠⁠⁠ síguenos en instagram Heading @vivabonita Button Image Image Image Imag…" at bounding box center [454, 186] width 583 height 236
click at [100, 60] on p "Advanced" at bounding box center [112, 65] width 33 height 10
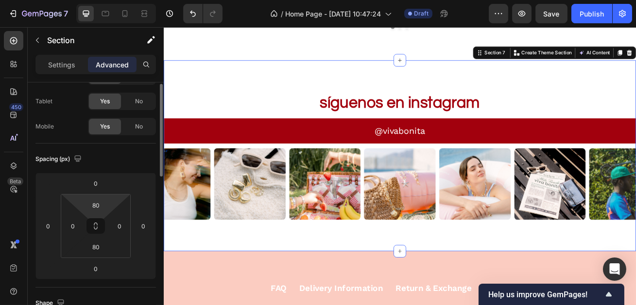
scroll to position [50, 0]
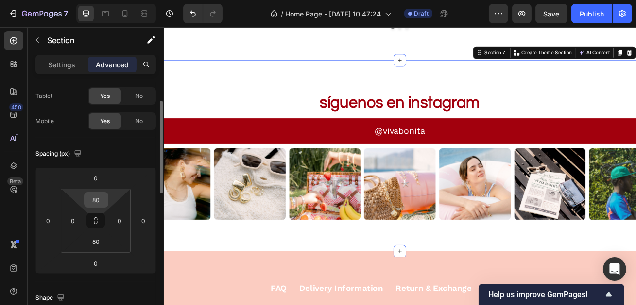
click at [105, 204] on input "80" at bounding box center [95, 200] width 19 height 15
click at [372, 291] on div "⁠⁠⁠⁠⁠⁠⁠ síguenos en instagram Heading @vivabonita Button Image Image Image Imag…" at bounding box center [454, 186] width 583 height 236
click at [245, 93] on div "⁠⁠⁠⁠⁠⁠⁠ síguenos en instagram Heading @vivabonita Button Image Image Image Imag…" at bounding box center [454, 186] width 583 height 236
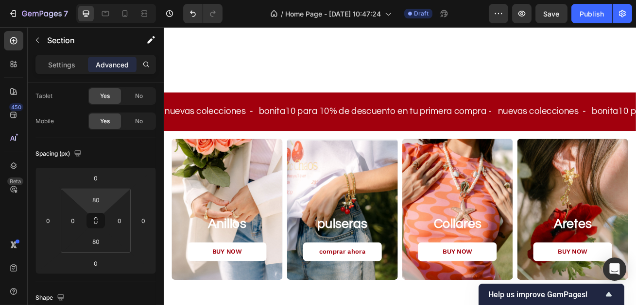
scroll to position [590, 0]
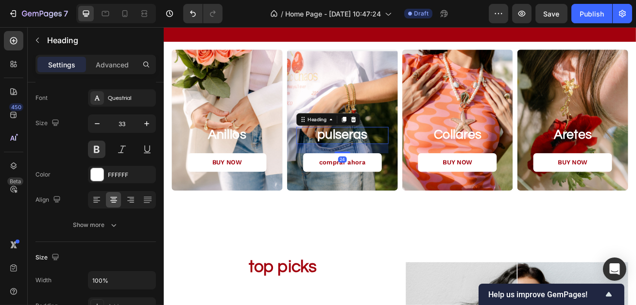
click at [408, 151] on h2 "pulseras" at bounding box center [384, 161] width 114 height 21
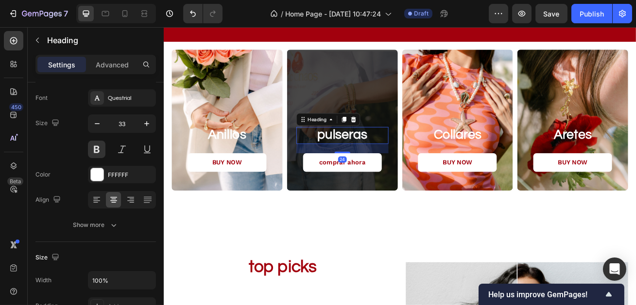
scroll to position [0, 0]
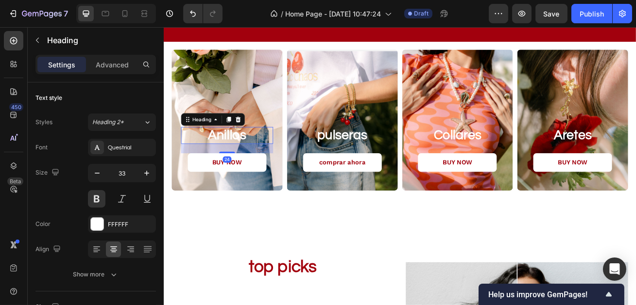
click at [241, 159] on h2 "anillos" at bounding box center [242, 161] width 114 height 21
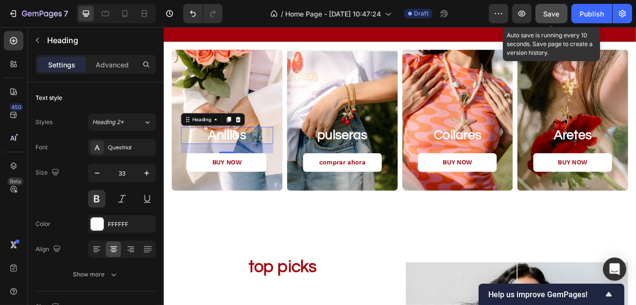
click at [543, 14] on button "Save" at bounding box center [551, 13] width 32 height 19
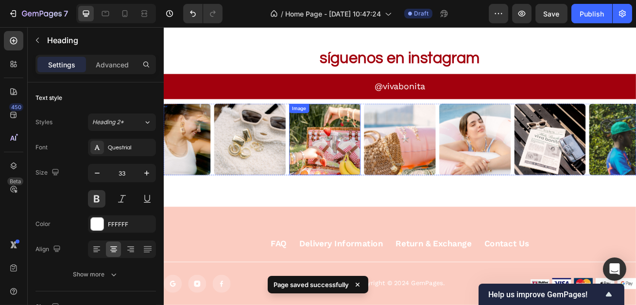
scroll to position [1435, 0]
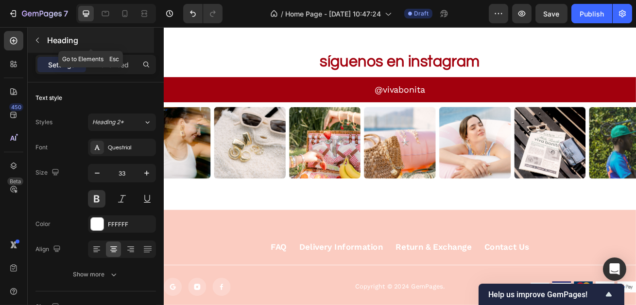
click at [42, 49] on div "Heading" at bounding box center [91, 40] width 126 height 25
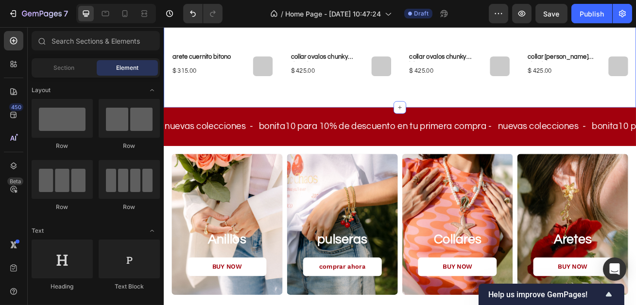
scroll to position [586, 0]
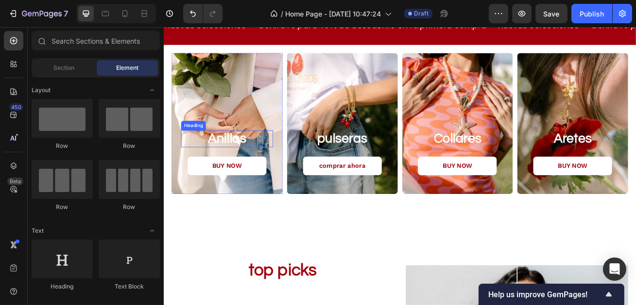
click at [229, 167] on h2 "anillos" at bounding box center [242, 164] width 114 height 21
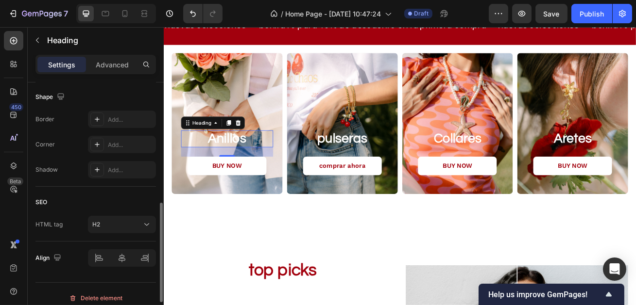
scroll to position [379, 0]
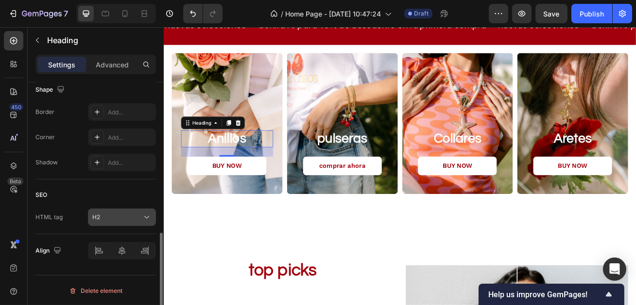
click at [131, 218] on div "H2" at bounding box center [117, 217] width 50 height 9
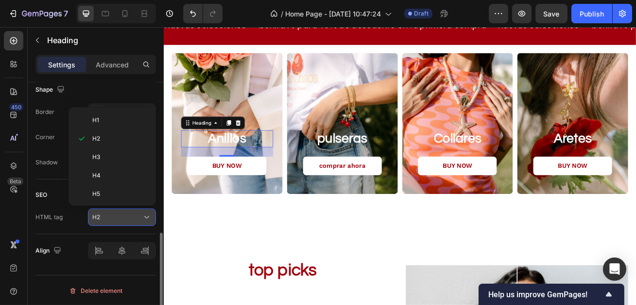
click at [131, 218] on div "H2" at bounding box center [117, 217] width 50 height 9
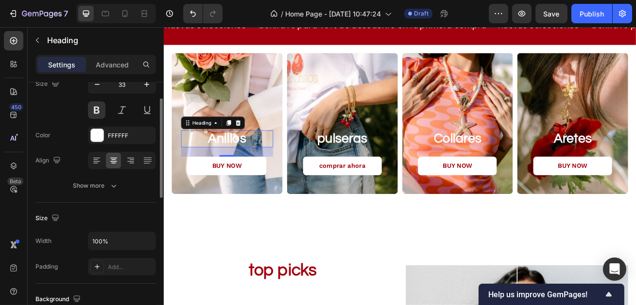
scroll to position [15, 0]
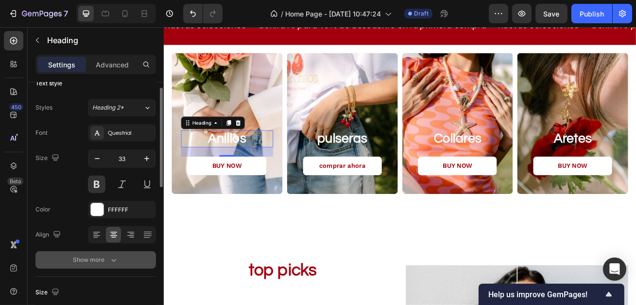
click at [112, 261] on icon "button" at bounding box center [114, 260] width 10 height 10
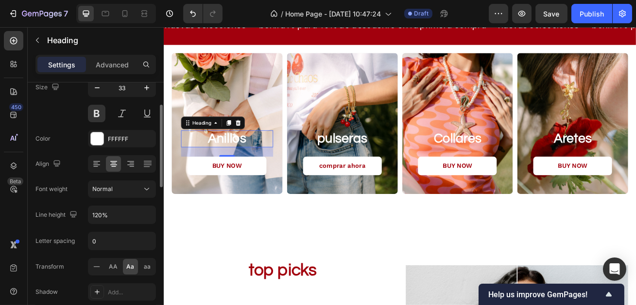
scroll to position [95, 0]
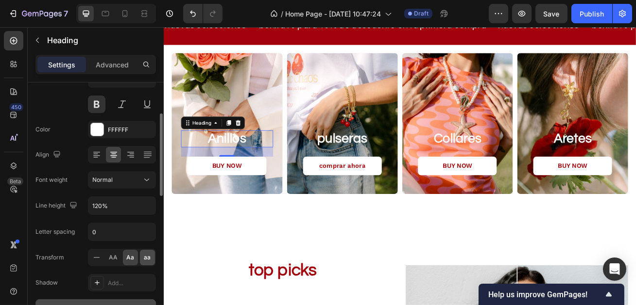
click at [145, 260] on span "aa" at bounding box center [147, 258] width 7 height 9
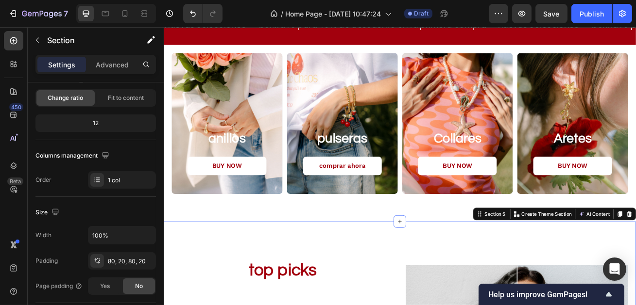
scroll to position [0, 0]
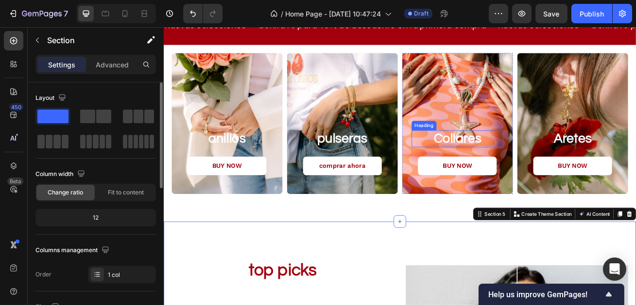
click at [513, 165] on h2 "collares" at bounding box center [526, 164] width 114 height 21
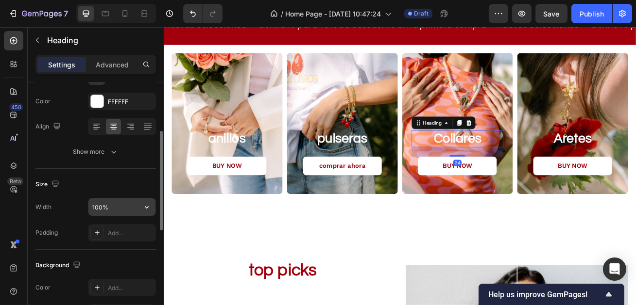
scroll to position [134, 0]
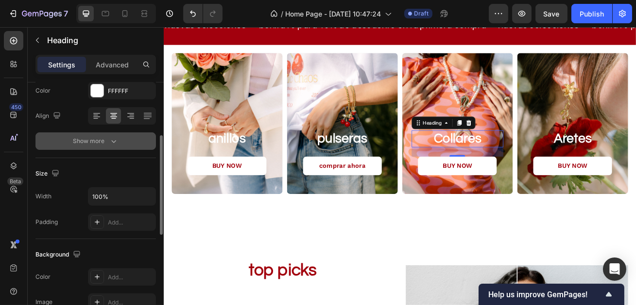
click at [101, 138] on div "Show more" at bounding box center [95, 141] width 45 height 10
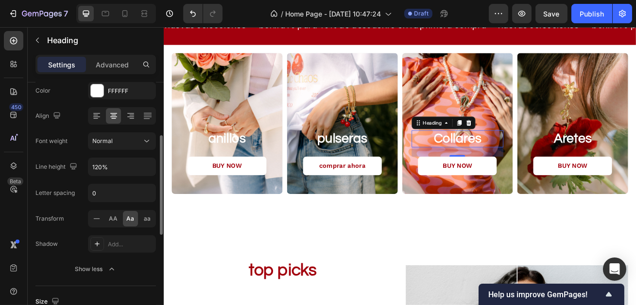
click at [149, 227] on div "Font Questrial Size 33 Color FFFFFF Align Font weight Normal Line height 120% L…" at bounding box center [95, 141] width 120 height 273
click at [146, 223] on div "aa" at bounding box center [147, 219] width 15 height 16
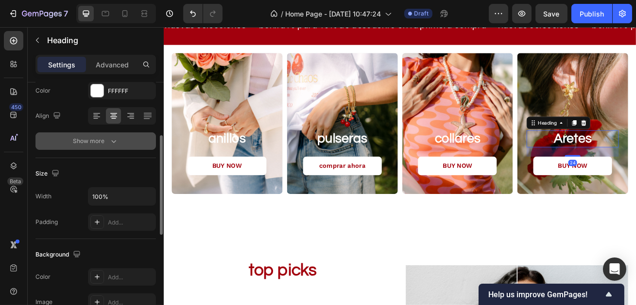
click at [99, 137] on div "Show more" at bounding box center [95, 141] width 45 height 10
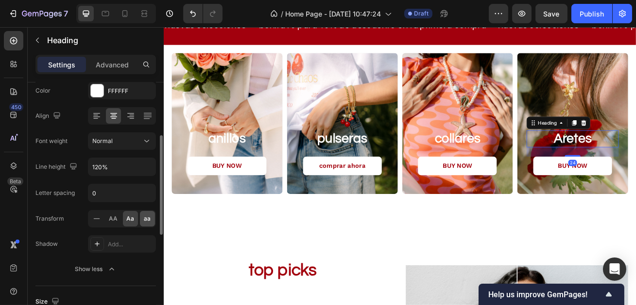
click at [147, 218] on span "aa" at bounding box center [147, 219] width 7 height 9
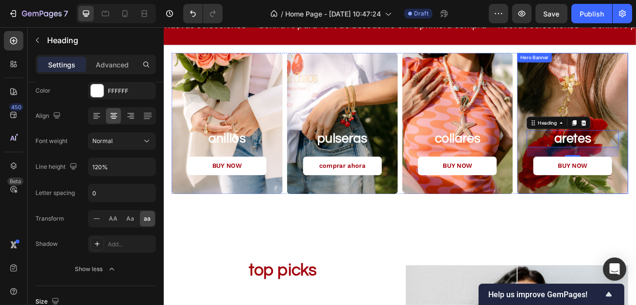
click at [619, 233] on div "bonita10 para 10% de descuento en tu primera compra Text" at bounding box center [454, 245] width 563 height 24
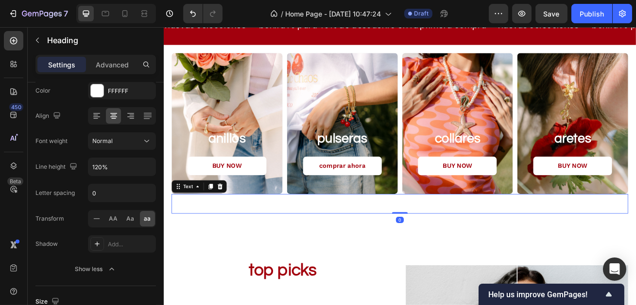
scroll to position [0, 0]
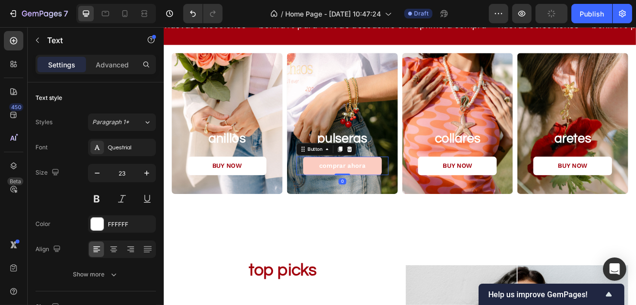
click at [381, 204] on link "comprar ahora" at bounding box center [383, 198] width 97 height 23
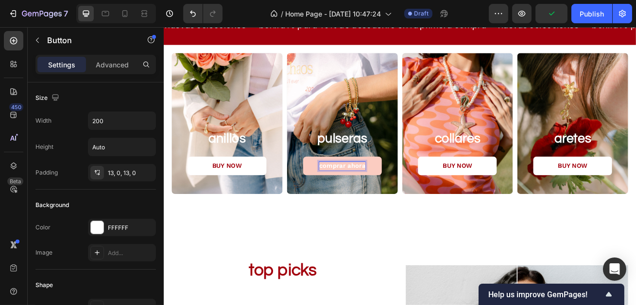
click at [373, 199] on p "comprar ahora" at bounding box center [383, 198] width 57 height 10
click at [420, 197] on link "comprar ahora" at bounding box center [383, 198] width 97 height 23
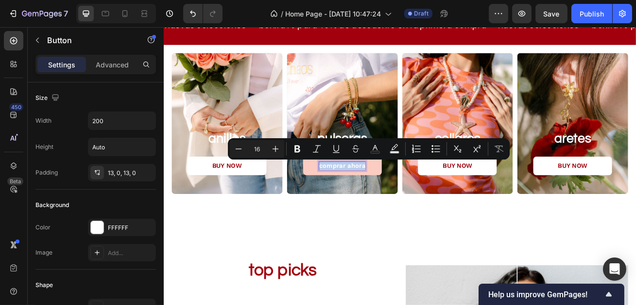
copy p "comprar ahora"
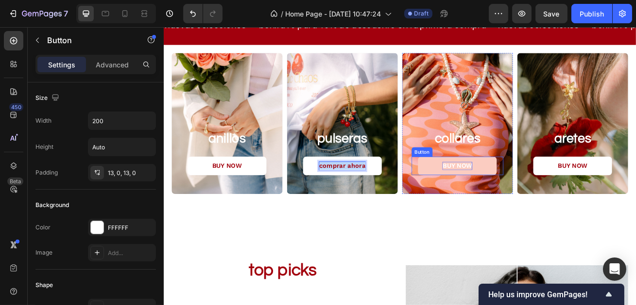
click at [523, 197] on p "BUY NOW" at bounding box center [525, 198] width 37 height 10
drag, startPoint x: 509, startPoint y: 197, endPoint x: 547, endPoint y: 197, distance: 38.9
click at [547, 197] on link "BUY NOW" at bounding box center [525, 198] width 97 height 23
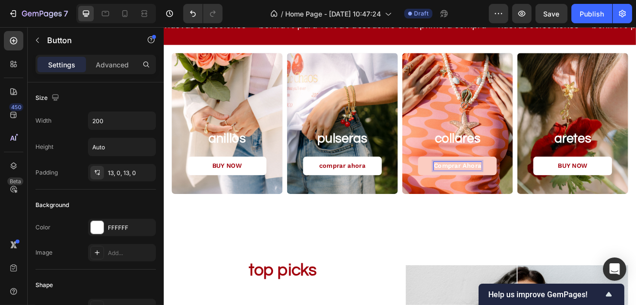
click at [527, 196] on p "comprar ahora" at bounding box center [525, 198] width 59 height 10
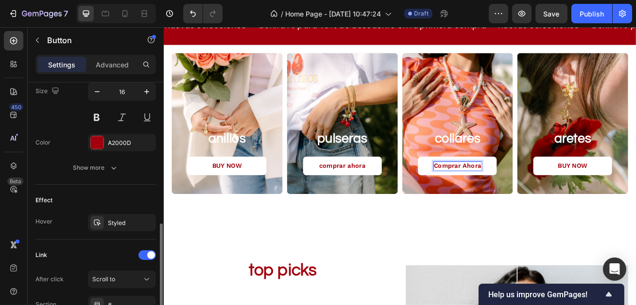
scroll to position [411, 0]
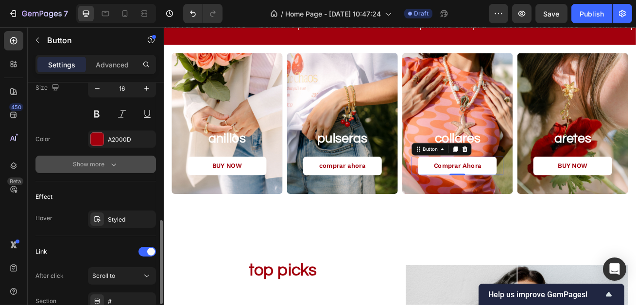
click at [106, 166] on div "Show more" at bounding box center [95, 165] width 45 height 10
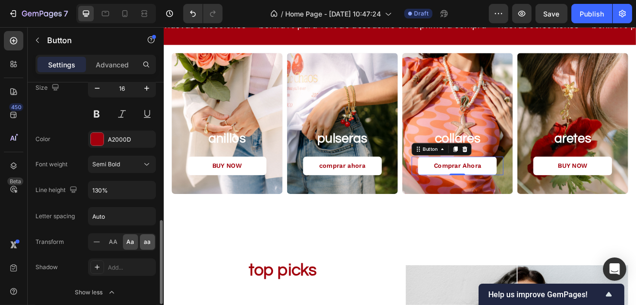
click at [148, 243] on span "aa" at bounding box center [147, 242] width 7 height 9
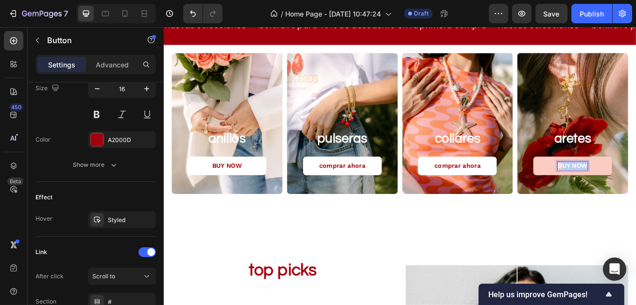
drag, startPoint x: 653, startPoint y: 198, endPoint x: 686, endPoint y: 199, distance: 33.0
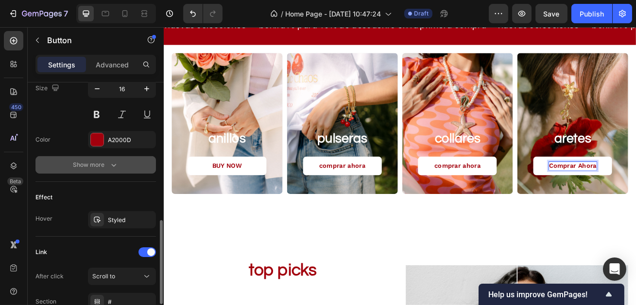
click at [109, 164] on icon "button" at bounding box center [114, 165] width 10 height 10
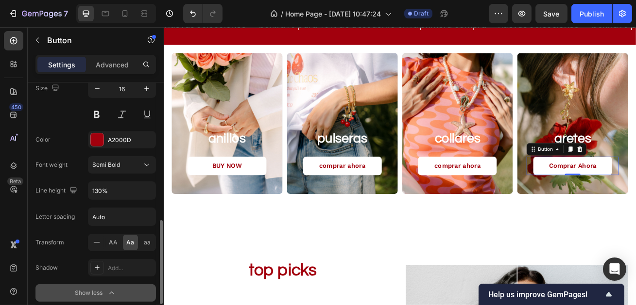
click at [149, 251] on div "Font Work Sans Size 16 Color A2000D Font weight Semi Bold Line height 130% Lett…" at bounding box center [95, 178] width 120 height 248
click at [148, 246] on div "aa" at bounding box center [147, 243] width 15 height 16
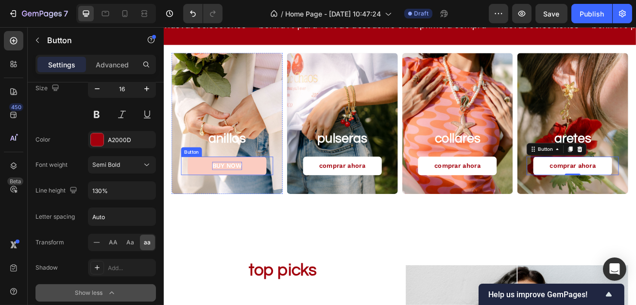
click at [253, 195] on p "BUY NOW" at bounding box center [241, 198] width 37 height 10
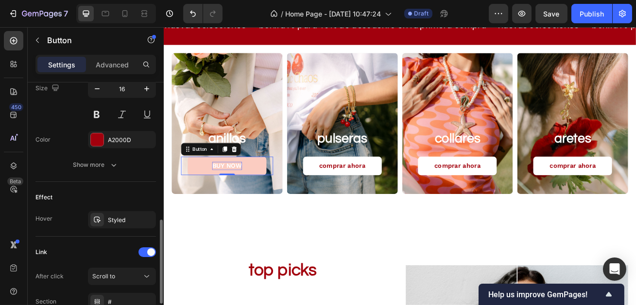
scroll to position [410, 0]
click at [253, 195] on p "BUY NOW" at bounding box center [241, 198] width 37 height 10
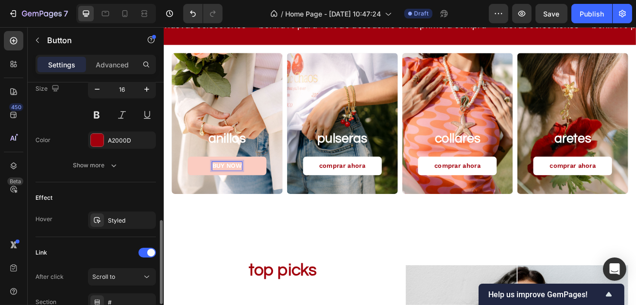
click at [253, 195] on p "BUY NOW" at bounding box center [241, 198] width 37 height 10
drag, startPoint x: 225, startPoint y: 197, endPoint x: 257, endPoint y: 198, distance: 31.6
click at [258, 198] on p "BUY NOW" at bounding box center [241, 198] width 37 height 10
drag, startPoint x: 228, startPoint y: 199, endPoint x: 260, endPoint y: 199, distance: 32.1
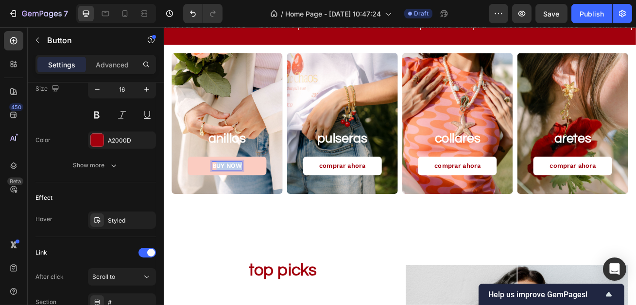
click at [260, 199] on link "BUY NOW" at bounding box center [241, 198] width 97 height 23
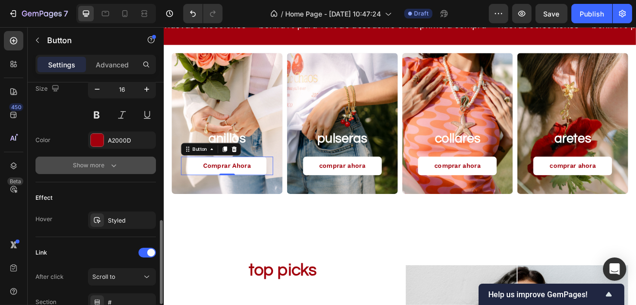
click at [109, 161] on icon "button" at bounding box center [114, 166] width 10 height 10
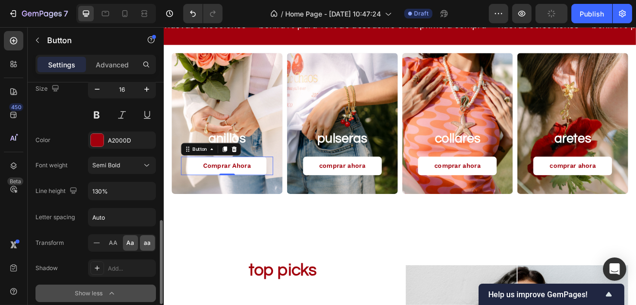
click at [152, 246] on div "aa" at bounding box center [147, 244] width 15 height 16
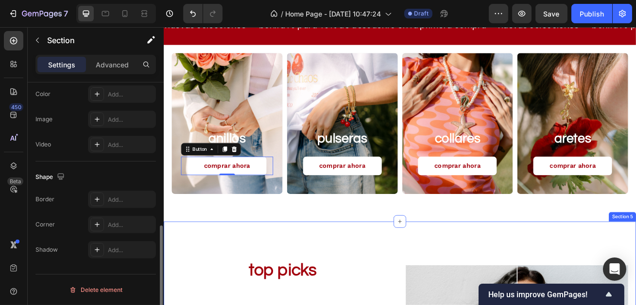
click at [268, 261] on div "Anillos Heading comprar ahora Button 0 Hero Banner pulseras Heading comprar aho…" at bounding box center [454, 158] width 583 height 218
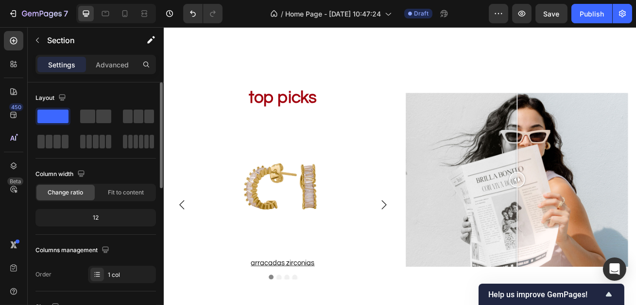
scroll to position [975, 0]
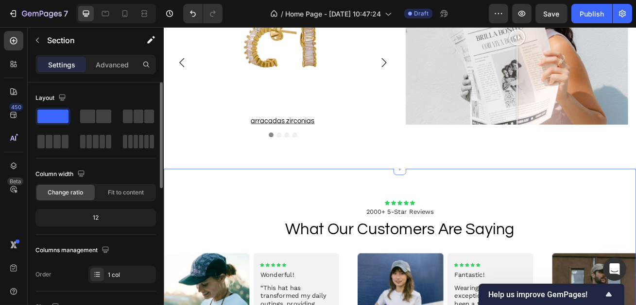
drag, startPoint x: 317, startPoint y: 213, endPoint x: 546, endPoint y: 62, distance: 274.5
click at [458, 0] on html "Header Top picks Heading Product Images Arracadas zirconias Product Title Row P…" at bounding box center [454, 25] width 583 height 1946
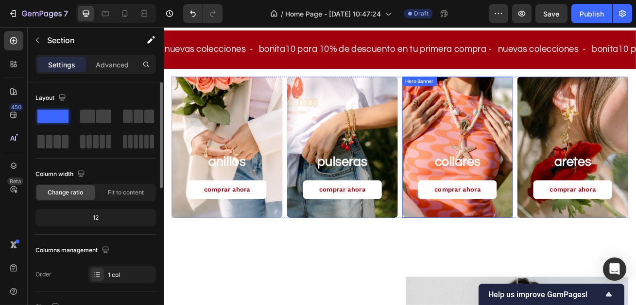
scroll to position [560, 0]
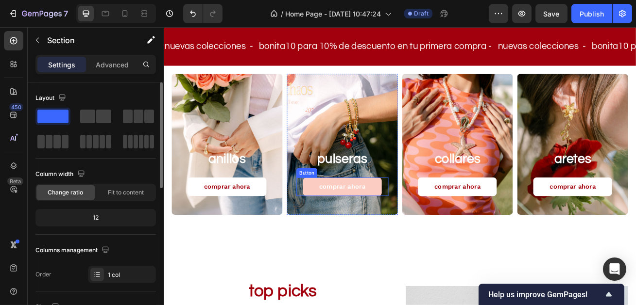
click at [424, 230] on link "comprar ahora" at bounding box center [383, 224] width 97 height 23
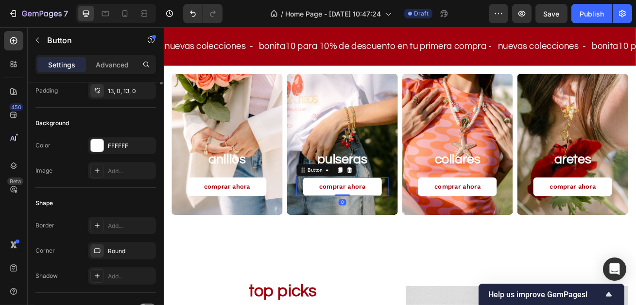
scroll to position [0, 0]
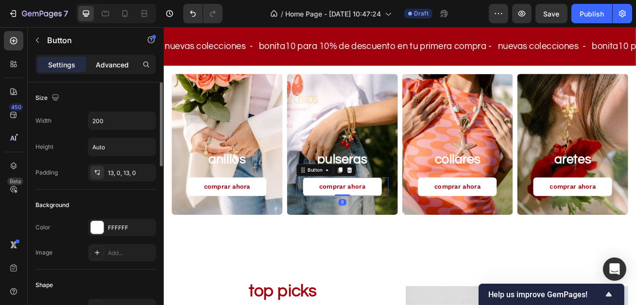
click at [117, 68] on p "Advanced" at bounding box center [112, 65] width 33 height 10
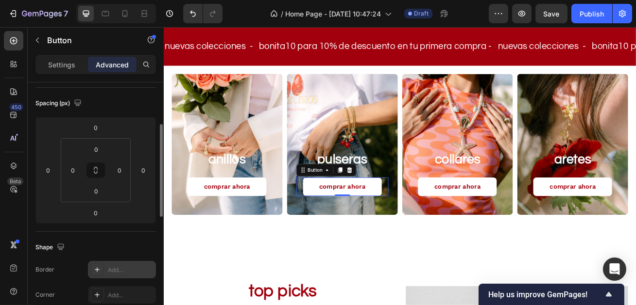
scroll to position [146, 0]
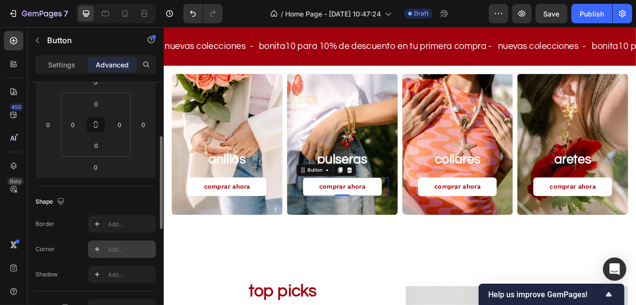
click at [105, 248] on div "Add..." at bounding box center [122, 249] width 68 height 17
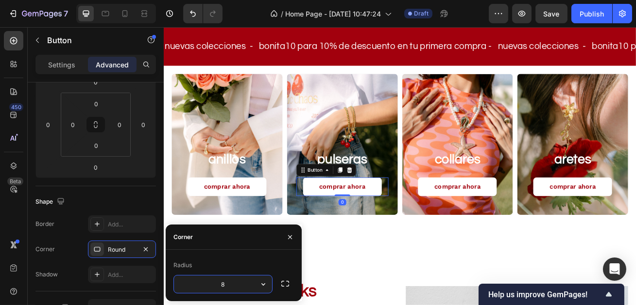
click at [237, 287] on input "8" at bounding box center [223, 284] width 98 height 17
type input "3"
type input "1"
click at [284, 282] on icon "button" at bounding box center [285, 284] width 10 height 10
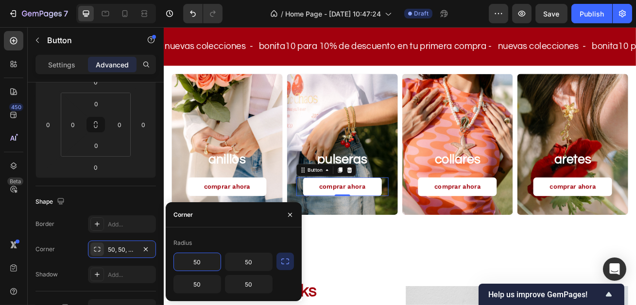
click at [216, 265] on input "50" at bounding box center [197, 262] width 47 height 17
type input "80"
click at [249, 264] on input "50" at bounding box center [248, 262] width 47 height 17
type input "80"
click at [207, 274] on div "80 80 50 50" at bounding box center [222, 273] width 99 height 41
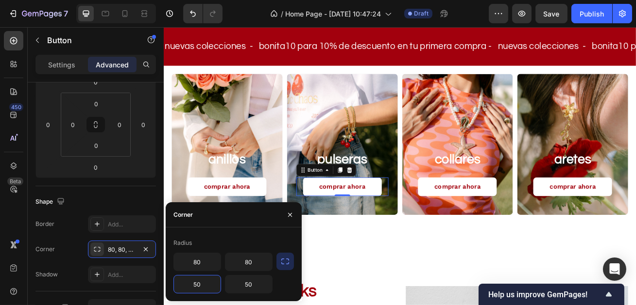
click at [198, 284] on input "50" at bounding box center [197, 284] width 47 height 17
type input "80"
click at [246, 290] on input "50" at bounding box center [248, 284] width 47 height 17
type input "80"
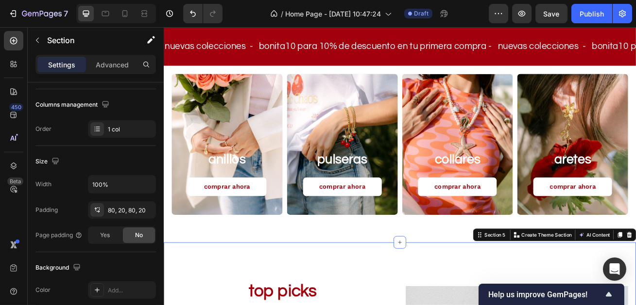
scroll to position [0, 0]
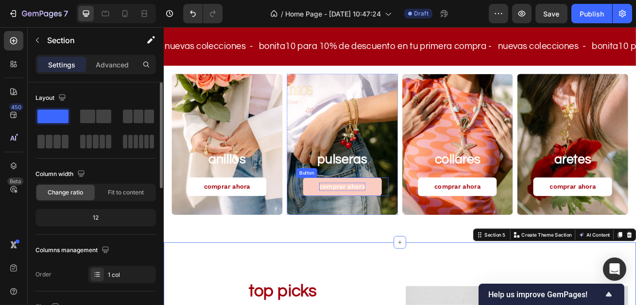
click at [394, 223] on p "comprar ahora" at bounding box center [383, 224] width 57 height 10
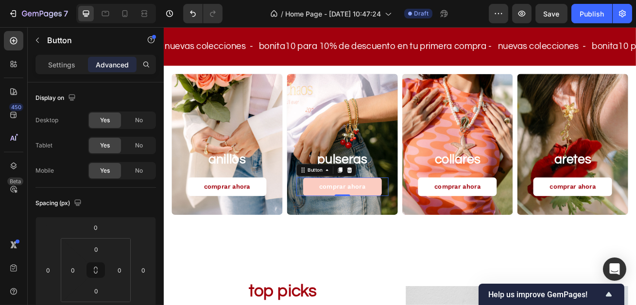
click at [426, 223] on link "comprar ahora" at bounding box center [383, 224] width 97 height 23
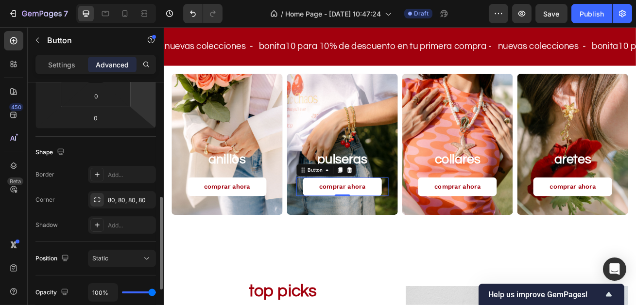
scroll to position [247, 0]
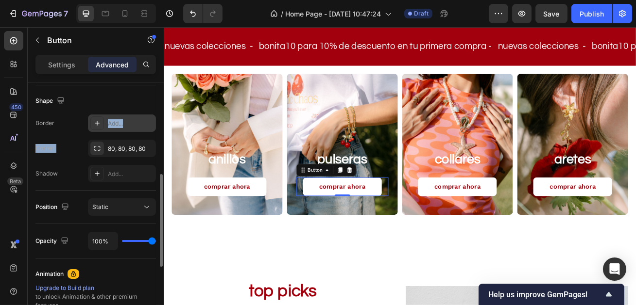
drag, startPoint x: 107, startPoint y: 150, endPoint x: 108, endPoint y: 120, distance: 30.1
click at [108, 120] on div "Border Add... Corner 80, 80, 80, 80 Shadow Add..." at bounding box center [95, 149] width 120 height 68
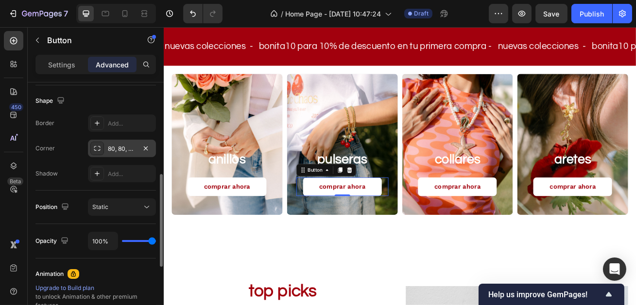
click at [103, 146] on div "80, 80, 80, 80" at bounding box center [122, 148] width 68 height 17
click at [116, 125] on div "Add..." at bounding box center [131, 123] width 46 height 9
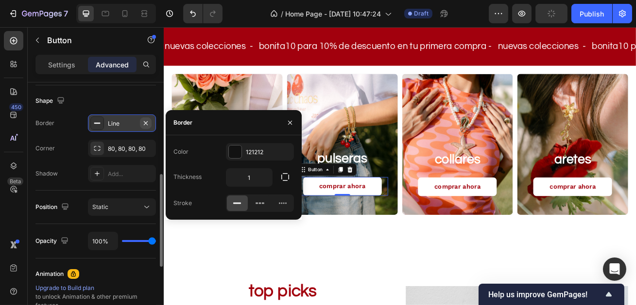
click at [145, 125] on icon "button" at bounding box center [146, 123] width 8 height 8
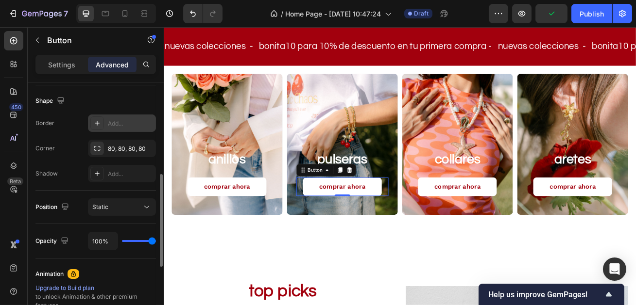
click at [126, 160] on div "Border Add... Corner 80, 80, 80, 80 Shadow Add..." at bounding box center [95, 149] width 120 height 68
click at [109, 152] on div "80, 80, 80, 80" at bounding box center [122, 149] width 28 height 9
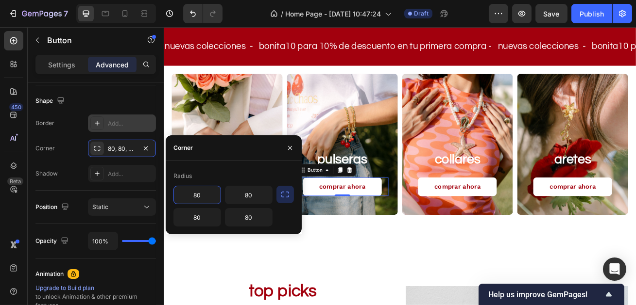
click at [213, 203] on input "80" at bounding box center [197, 194] width 47 height 17
type input "8"
type input "200"
click at [257, 189] on input "80" at bounding box center [248, 194] width 47 height 17
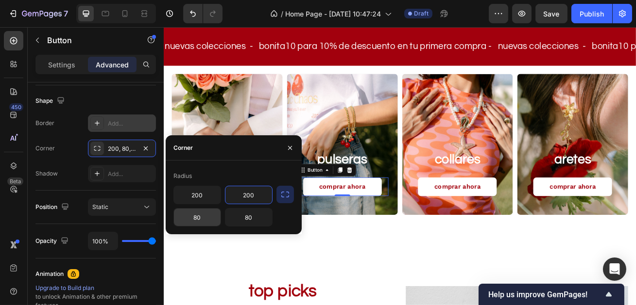
type input "200"
click at [199, 221] on input "80" at bounding box center [197, 217] width 47 height 17
type input "200"
click at [249, 218] on input "80" at bounding box center [248, 217] width 47 height 17
type input "200"
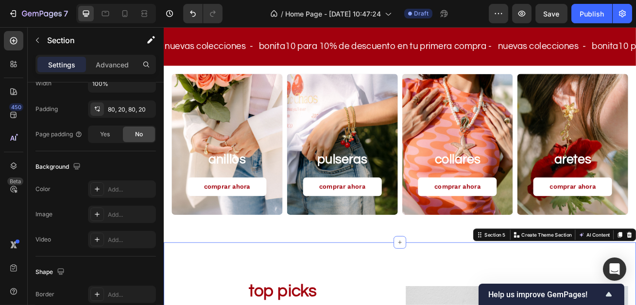
scroll to position [0, 0]
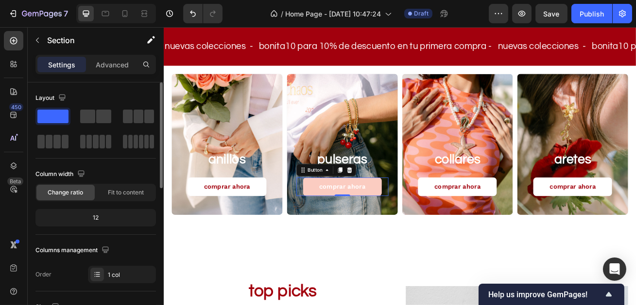
click at [345, 223] on link "comprar ahora" at bounding box center [383, 224] width 97 height 23
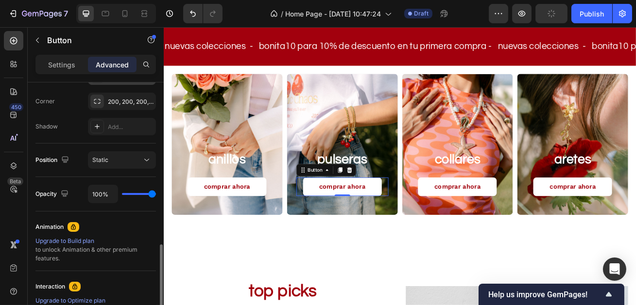
scroll to position [267, 0]
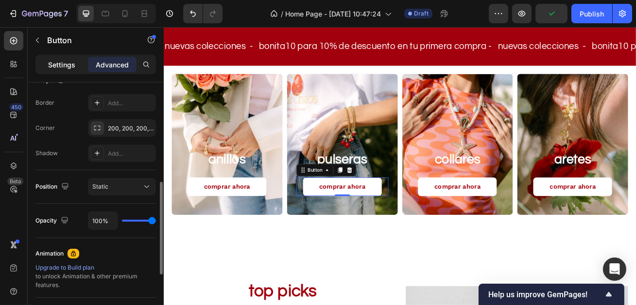
click at [72, 60] on p "Settings" at bounding box center [61, 65] width 27 height 10
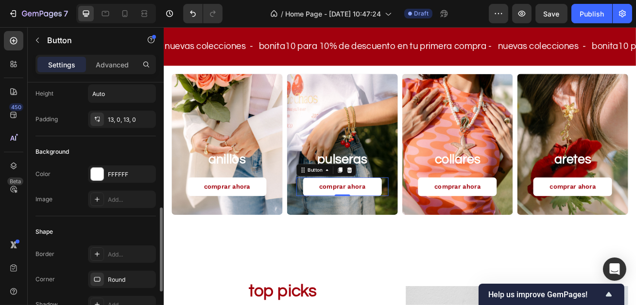
scroll to position [0, 0]
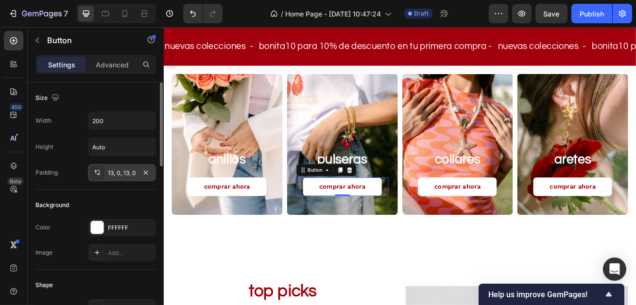
click at [125, 176] on div "13, 0, 13, 0" at bounding box center [122, 173] width 28 height 9
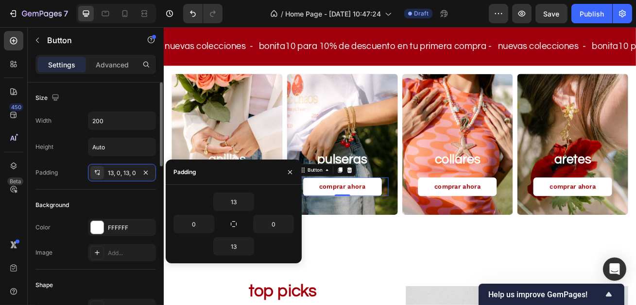
click at [97, 182] on div "Size Width 200 Height Auto Padding 13, 0, 13, 0" at bounding box center [95, 136] width 120 height 107
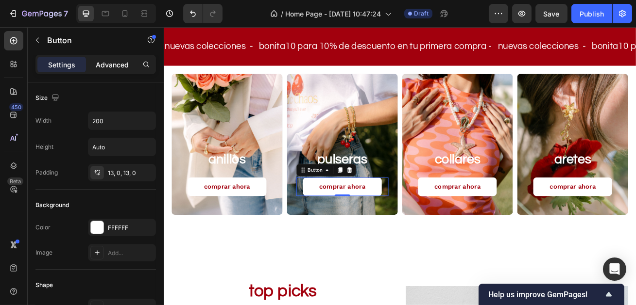
click at [119, 61] on p "Advanced" at bounding box center [112, 65] width 33 height 10
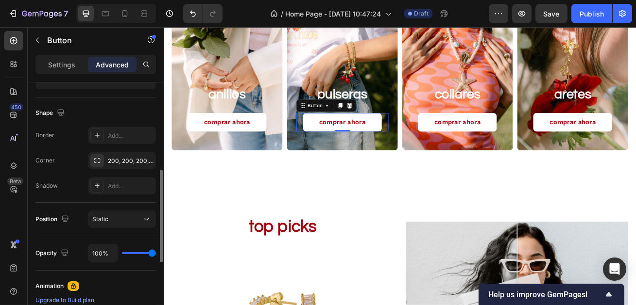
scroll to position [543, 0]
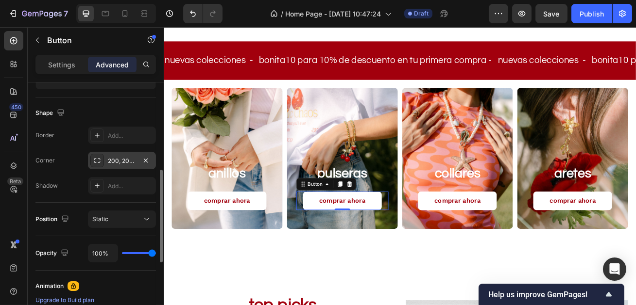
click at [120, 161] on div "200, 200, 200, 200" at bounding box center [122, 161] width 28 height 9
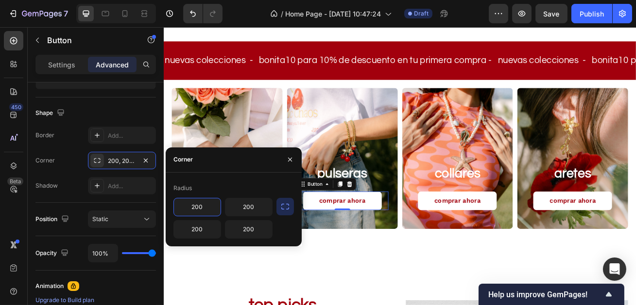
click at [203, 201] on input "200" at bounding box center [197, 207] width 47 height 17
click at [288, 206] on icon "button" at bounding box center [285, 207] width 10 height 10
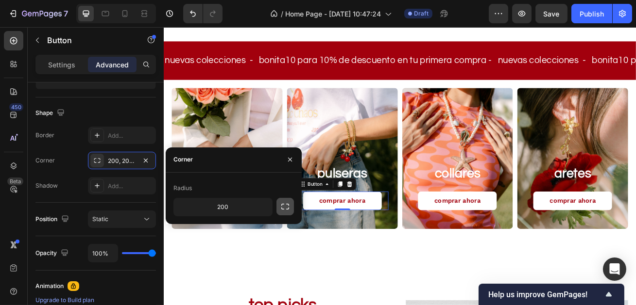
click at [288, 205] on icon "button" at bounding box center [285, 207] width 10 height 10
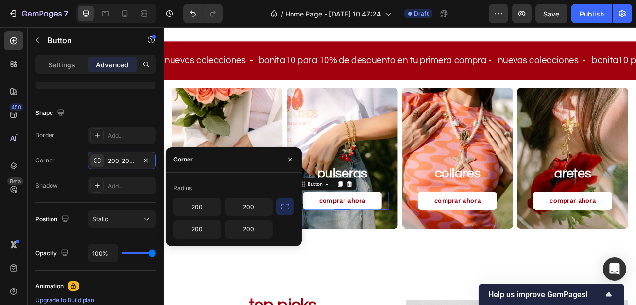
click at [288, 205] on icon "button" at bounding box center [285, 207] width 10 height 10
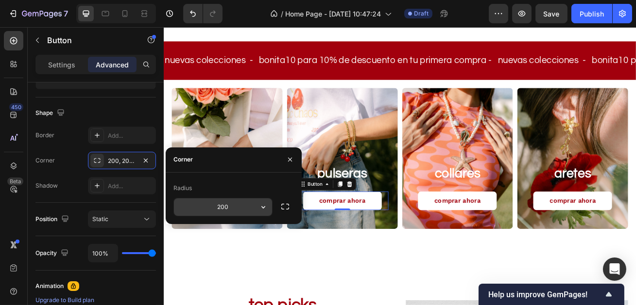
click at [237, 205] on input "200" at bounding box center [223, 207] width 98 height 17
type input "1"
type input "99"
click at [254, 191] on div "Radius" at bounding box center [233, 189] width 120 height 16
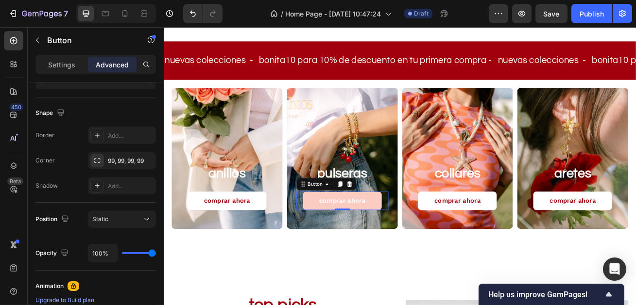
click at [426, 242] on link "comprar ahora" at bounding box center [383, 241] width 97 height 23
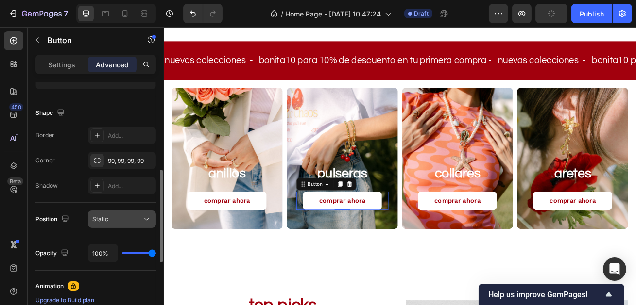
click at [141, 218] on div "Static" at bounding box center [121, 220] width 59 height 10
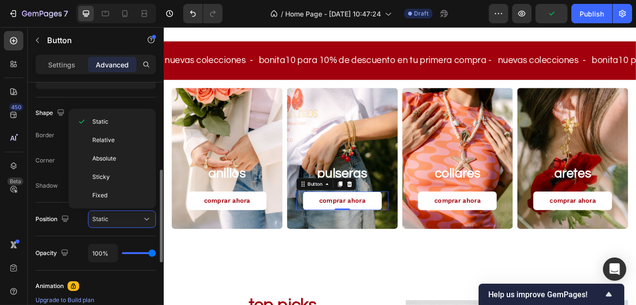
click at [73, 230] on div "Position Static" at bounding box center [95, 220] width 120 height 34
